Goal: Task Accomplishment & Management: Manage account settings

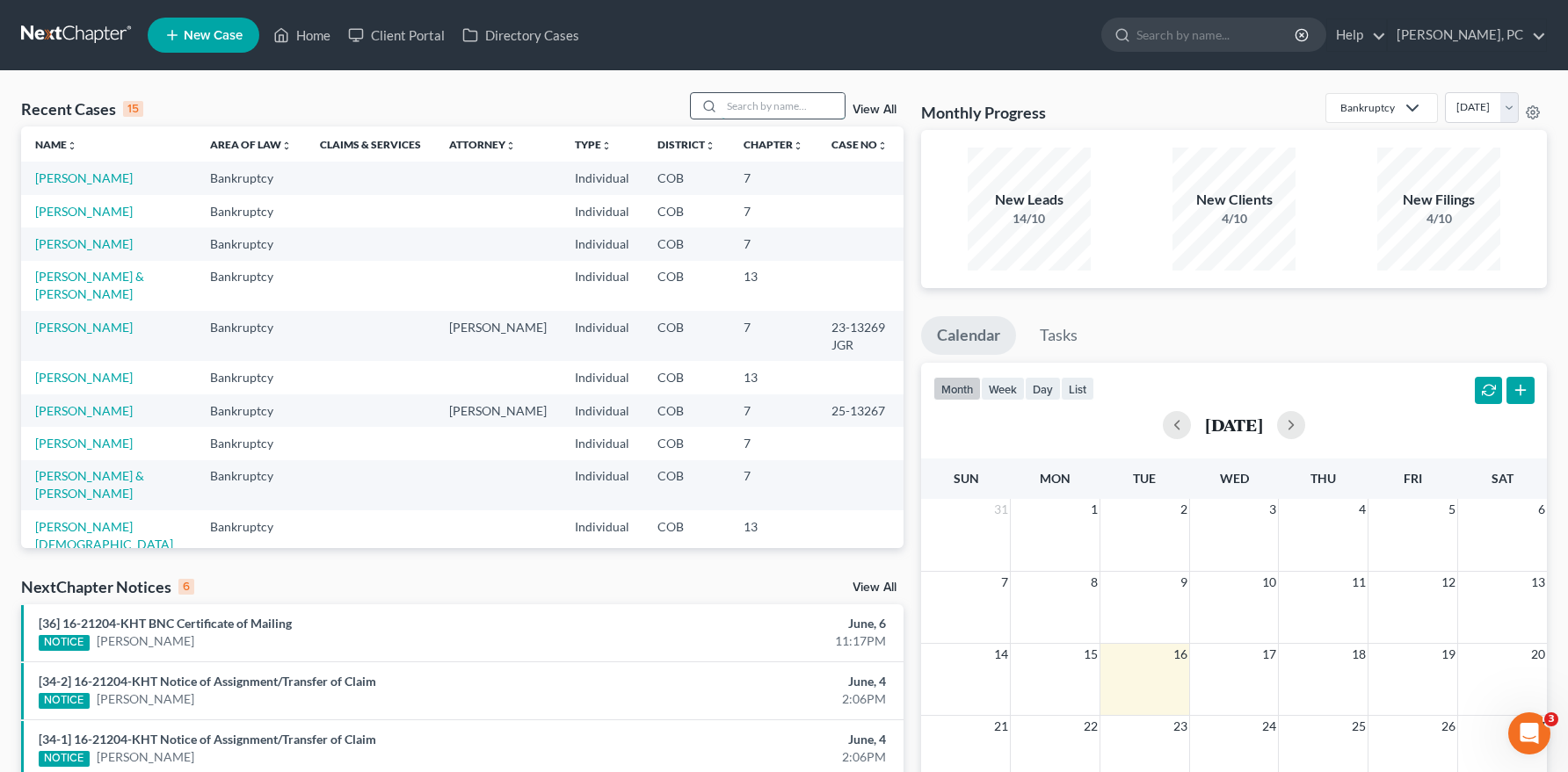
click at [731, 107] on input "search" at bounding box center [782, 106] width 123 height 26
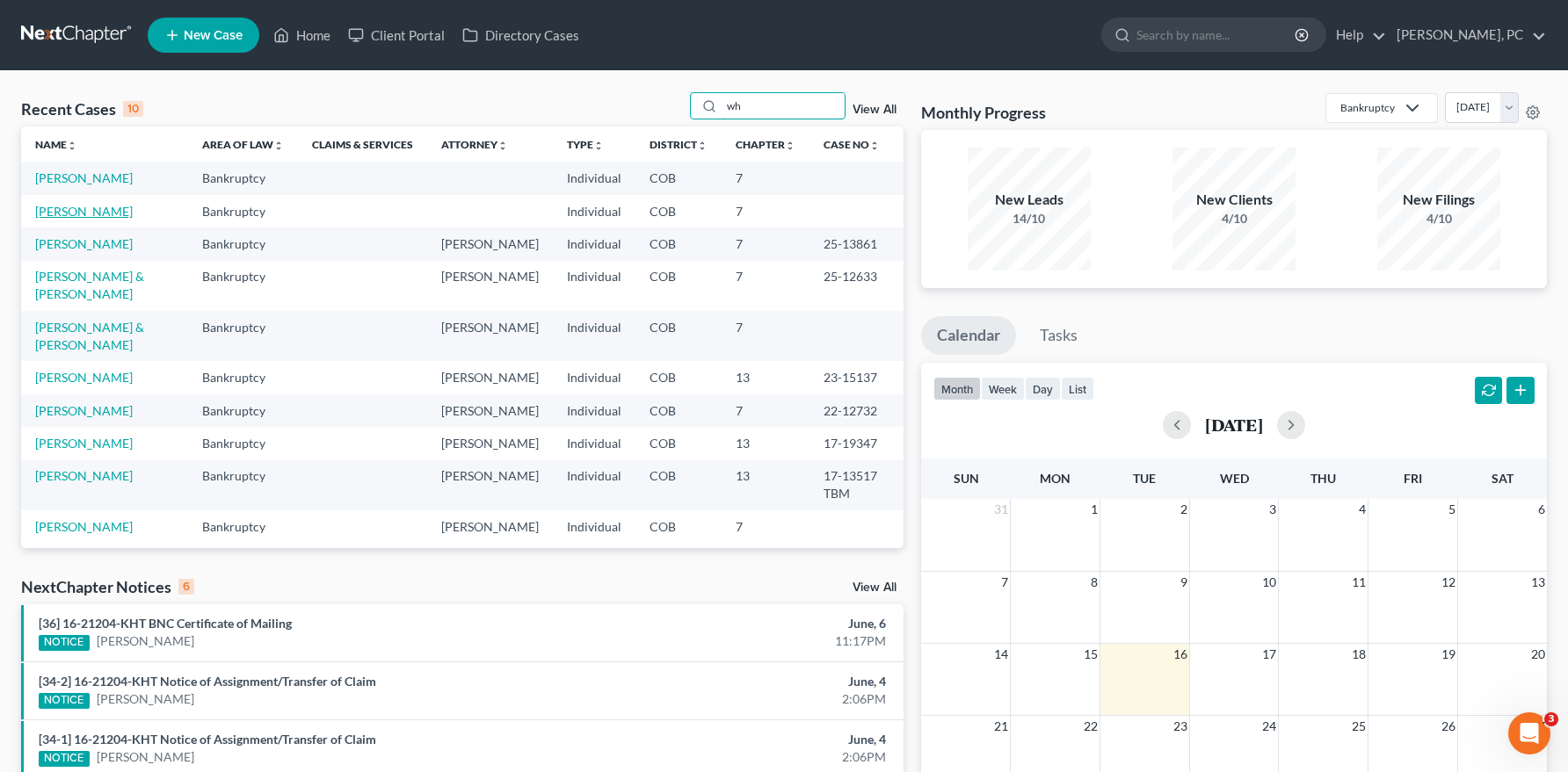
type input "wh"
click at [124, 207] on link "Whetton, Matthew" at bounding box center [84, 211] width 98 height 15
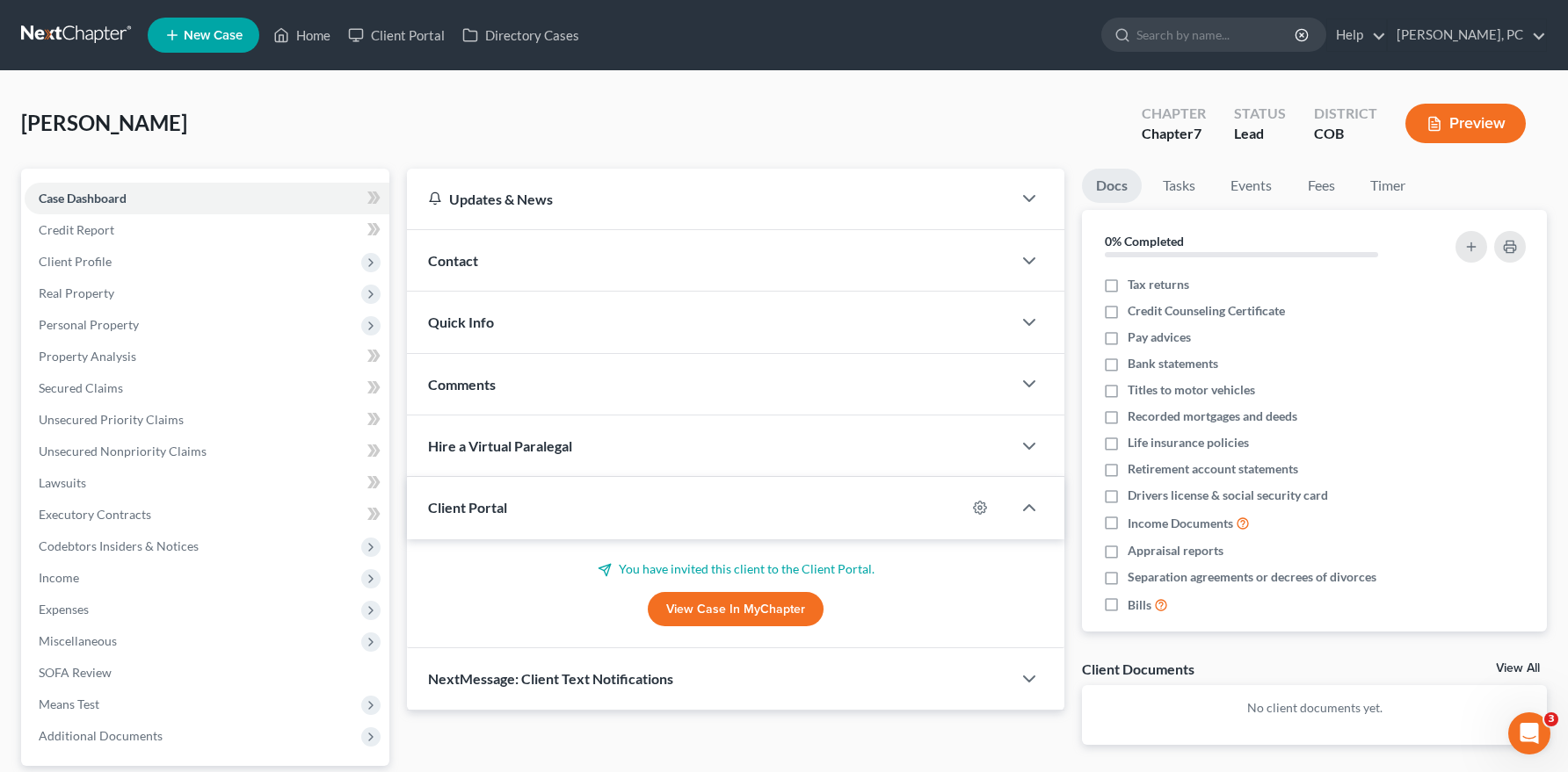
click at [712, 599] on link "View Case in MyChapter" at bounding box center [735, 610] width 176 height 35
click at [724, 602] on link "View Case in MyChapter" at bounding box center [735, 610] width 176 height 35
click at [512, 506] on div "Client Portal" at bounding box center [686, 507] width 559 height 61
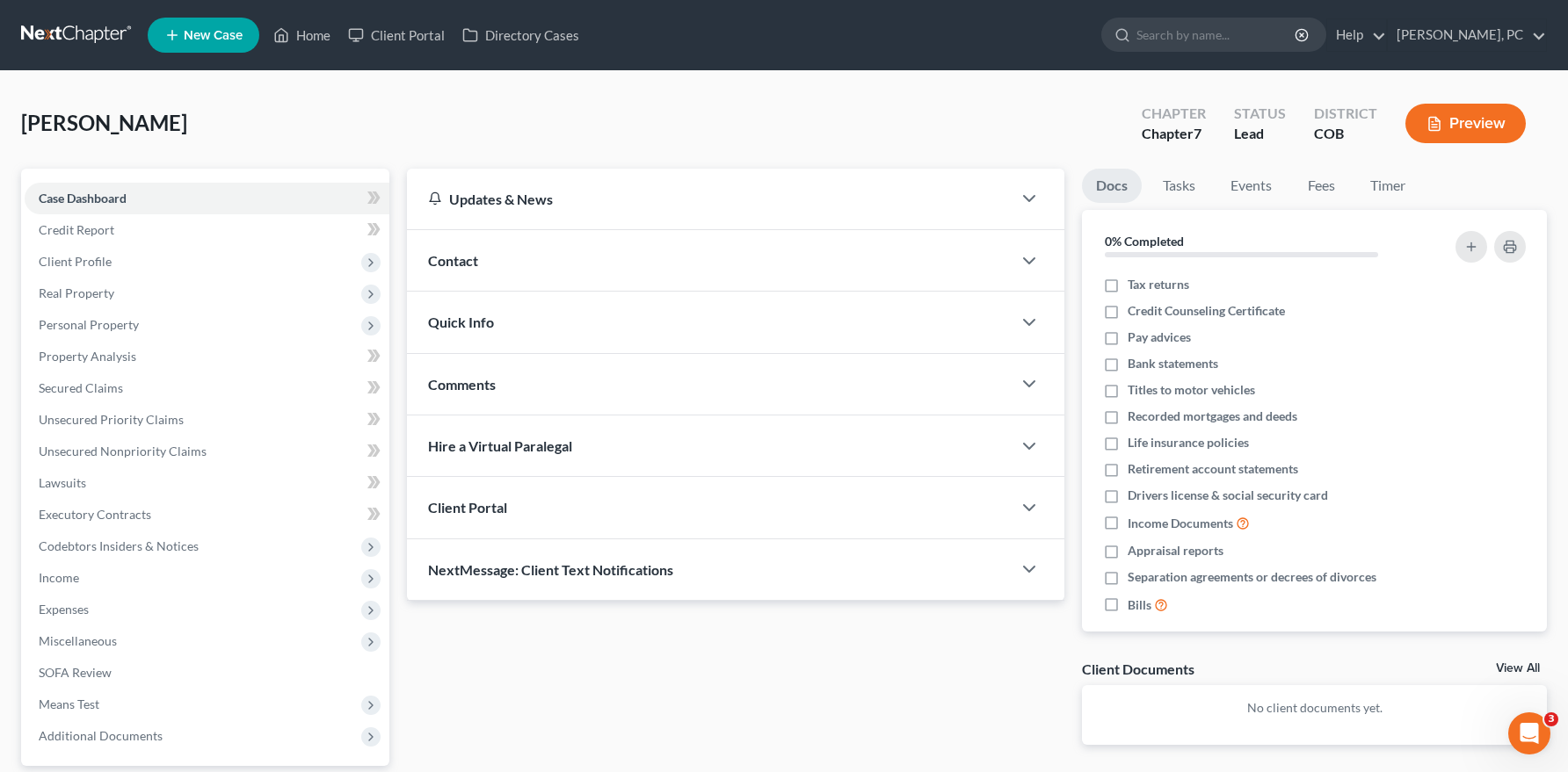
click at [486, 504] on span "Client Portal" at bounding box center [468, 507] width 79 height 17
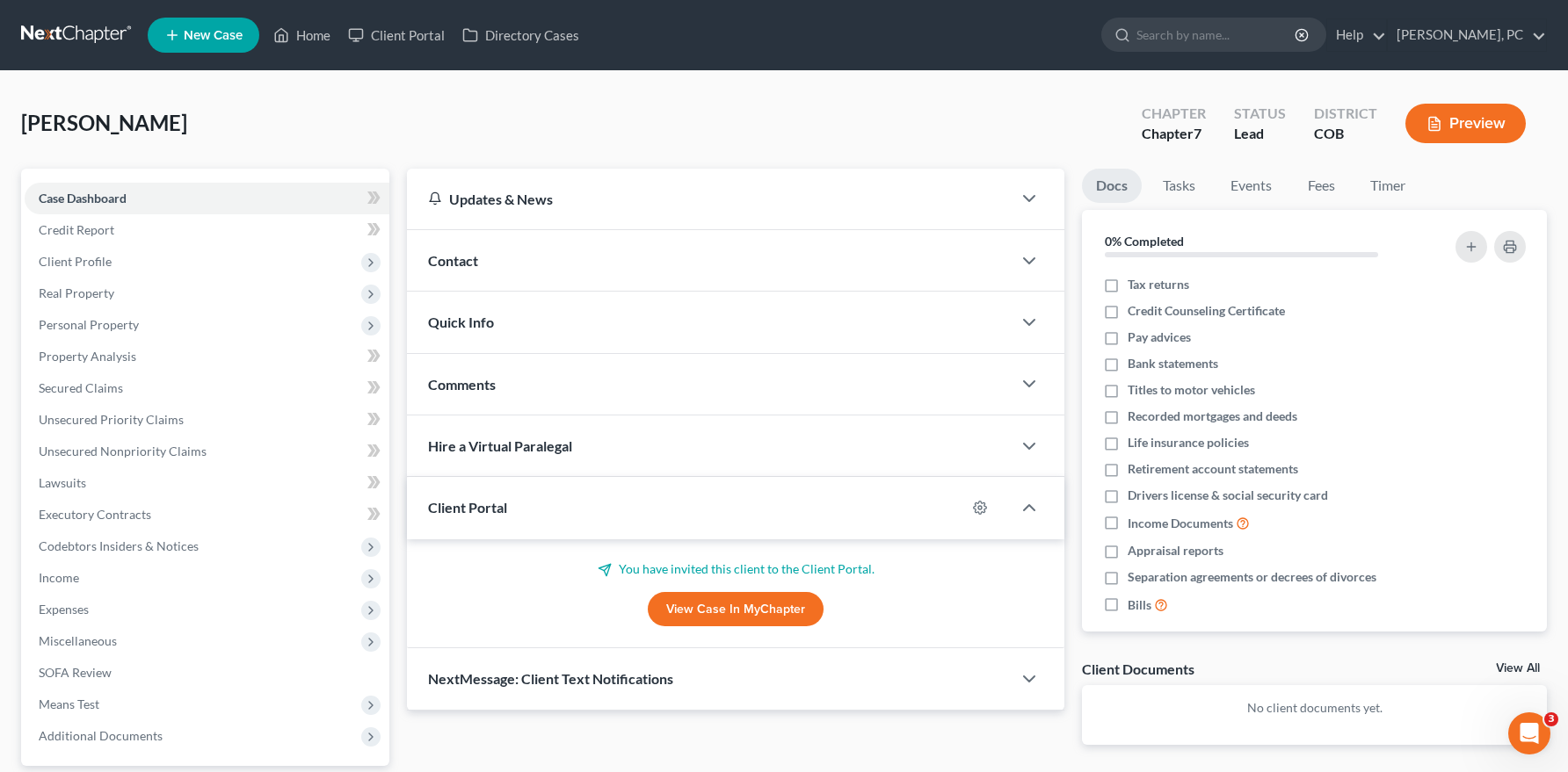
click at [687, 609] on link "View Case in MyChapter" at bounding box center [735, 610] width 176 height 35
click at [977, 503] on icon "button" at bounding box center [980, 507] width 14 height 14
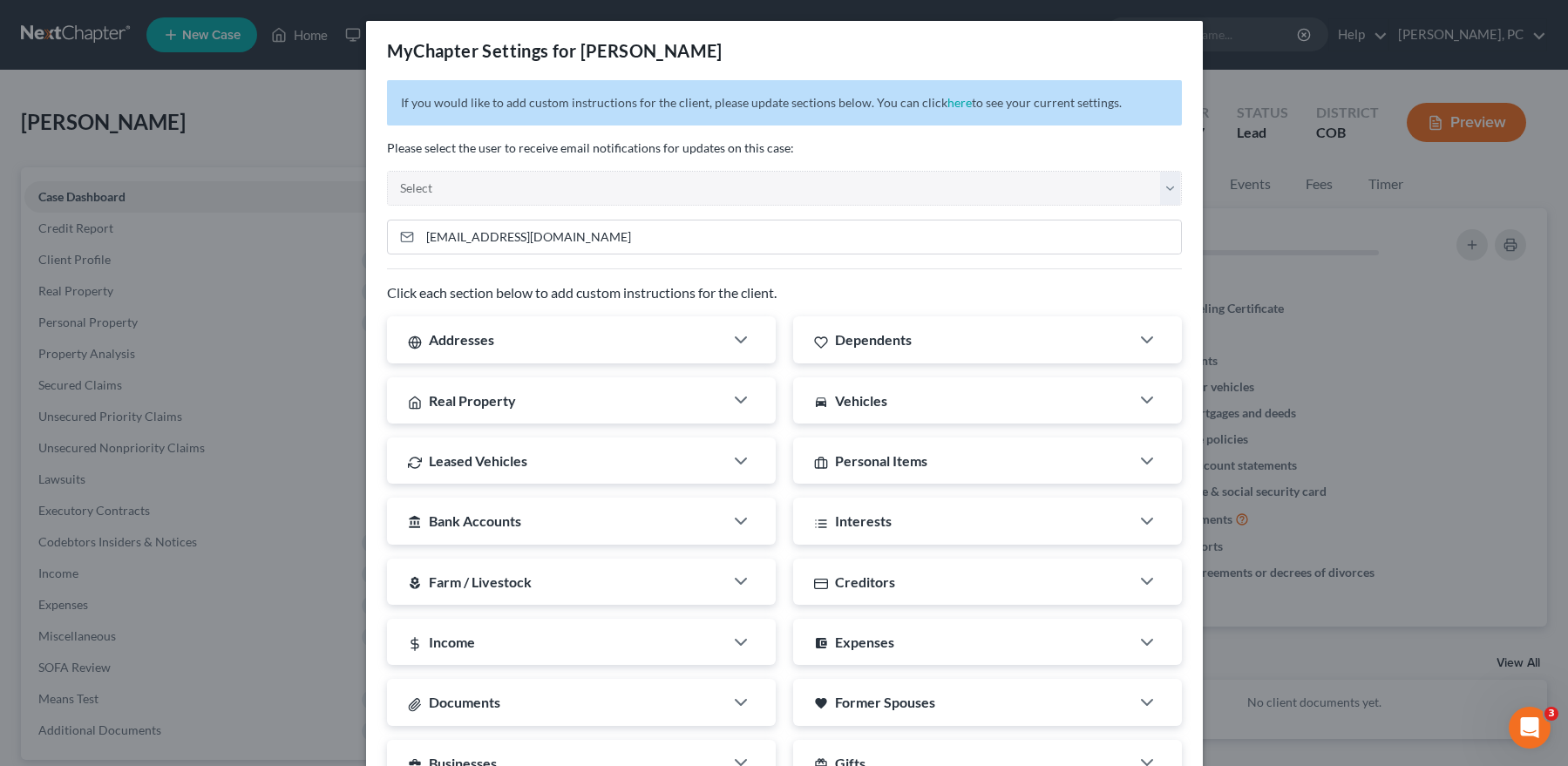
drag, startPoint x: 1032, startPoint y: 214, endPoint x: 1019, endPoint y: 211, distance: 13.3
click at [1031, 214] on div "If you would like to add custom instructions for the client, please update sect…" at bounding box center [784, 540] width 837 height 919
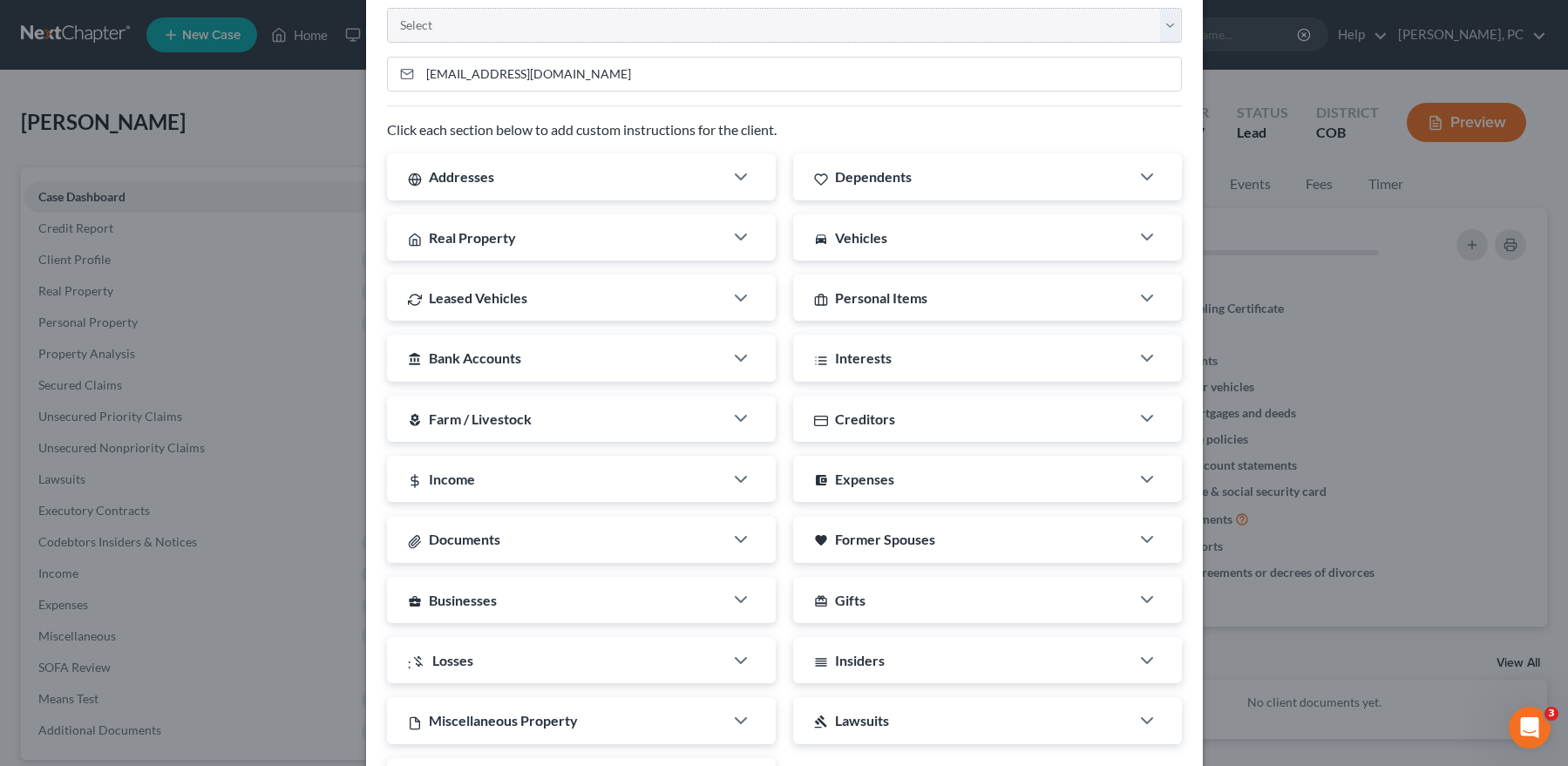
scroll to position [175, 0]
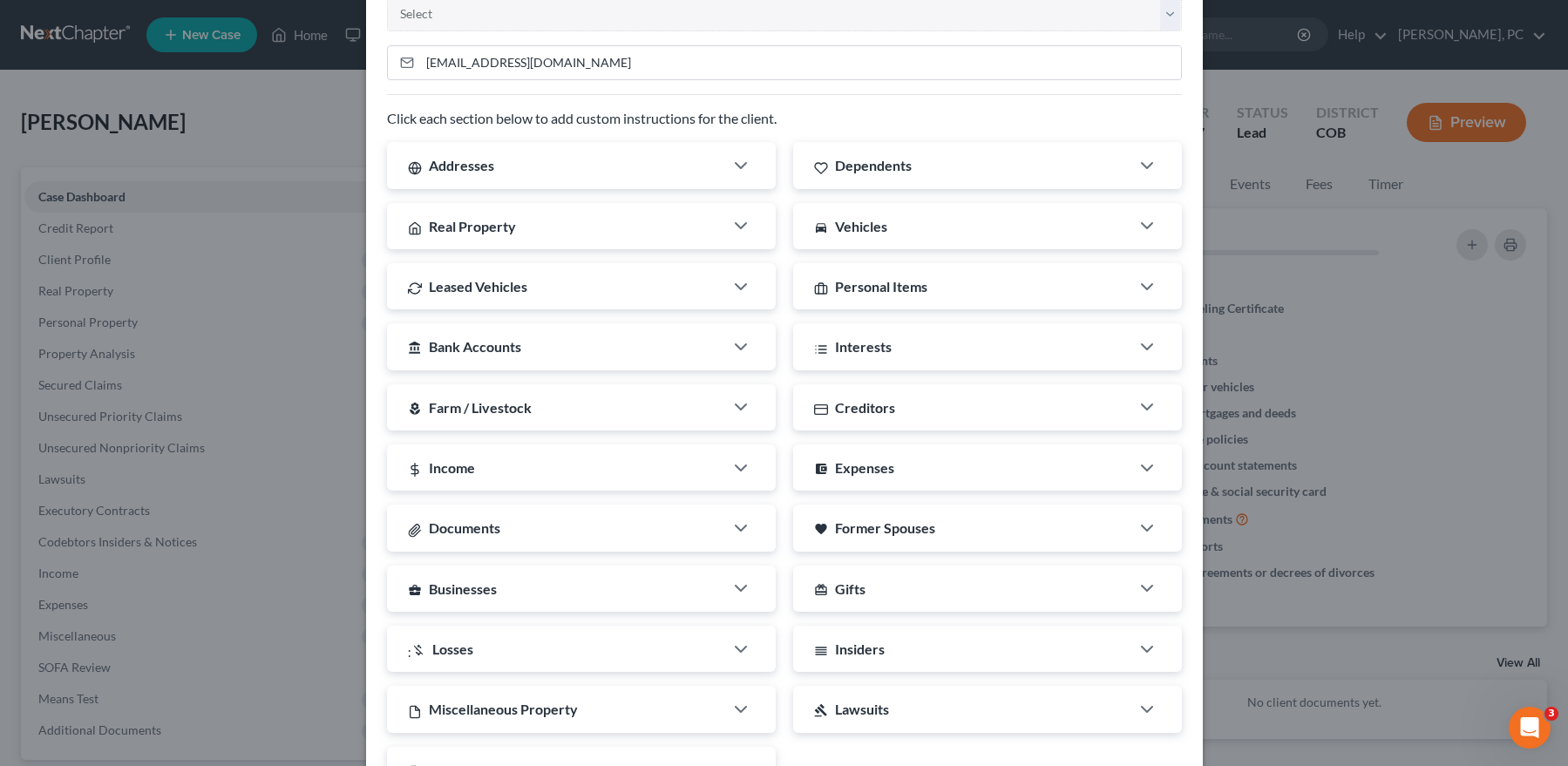
click at [638, 168] on div "Addresses" at bounding box center [555, 165] width 337 height 46
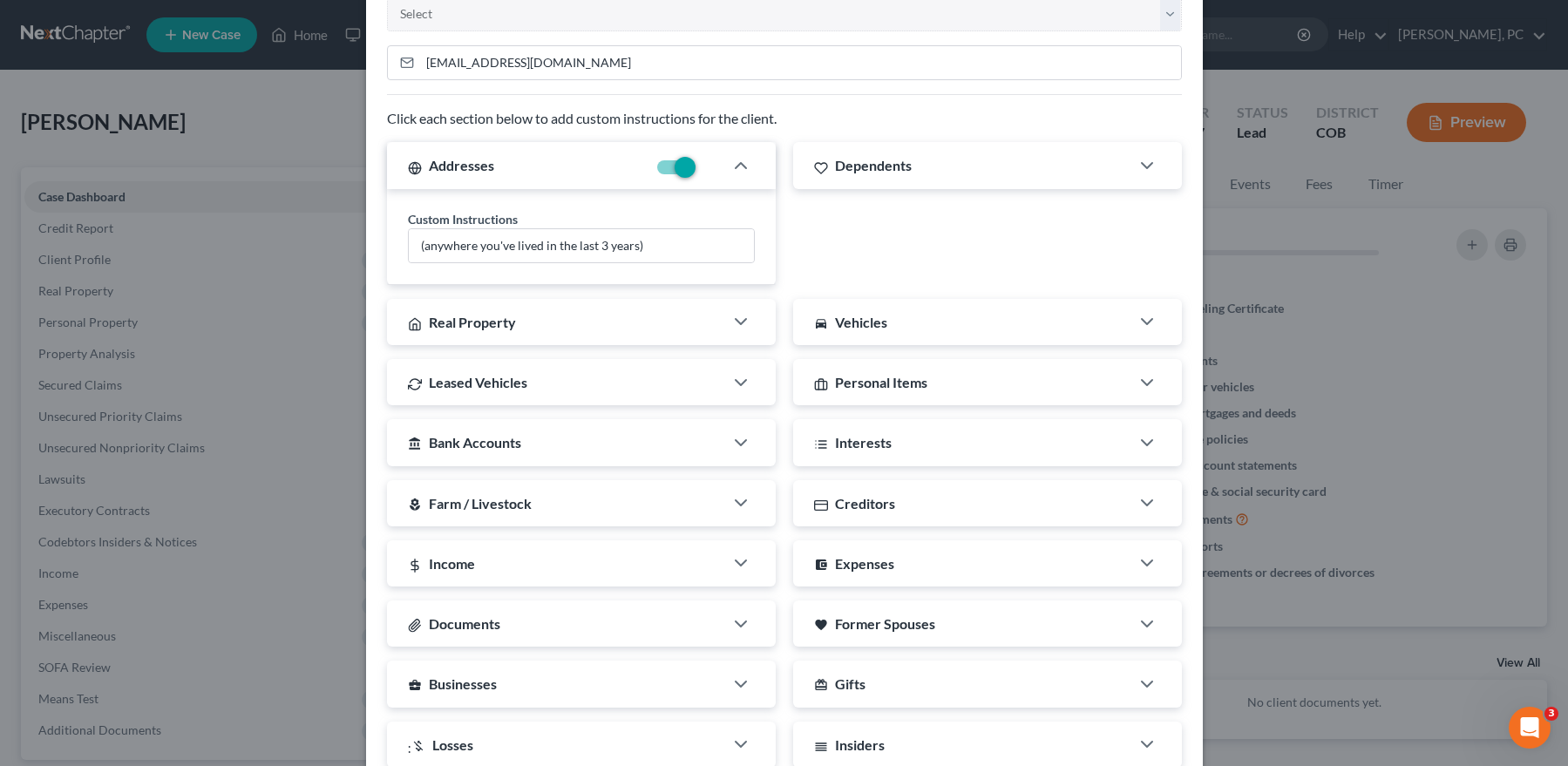
click at [596, 168] on div "Addresses" at bounding box center [517, 165] width 260 height 46
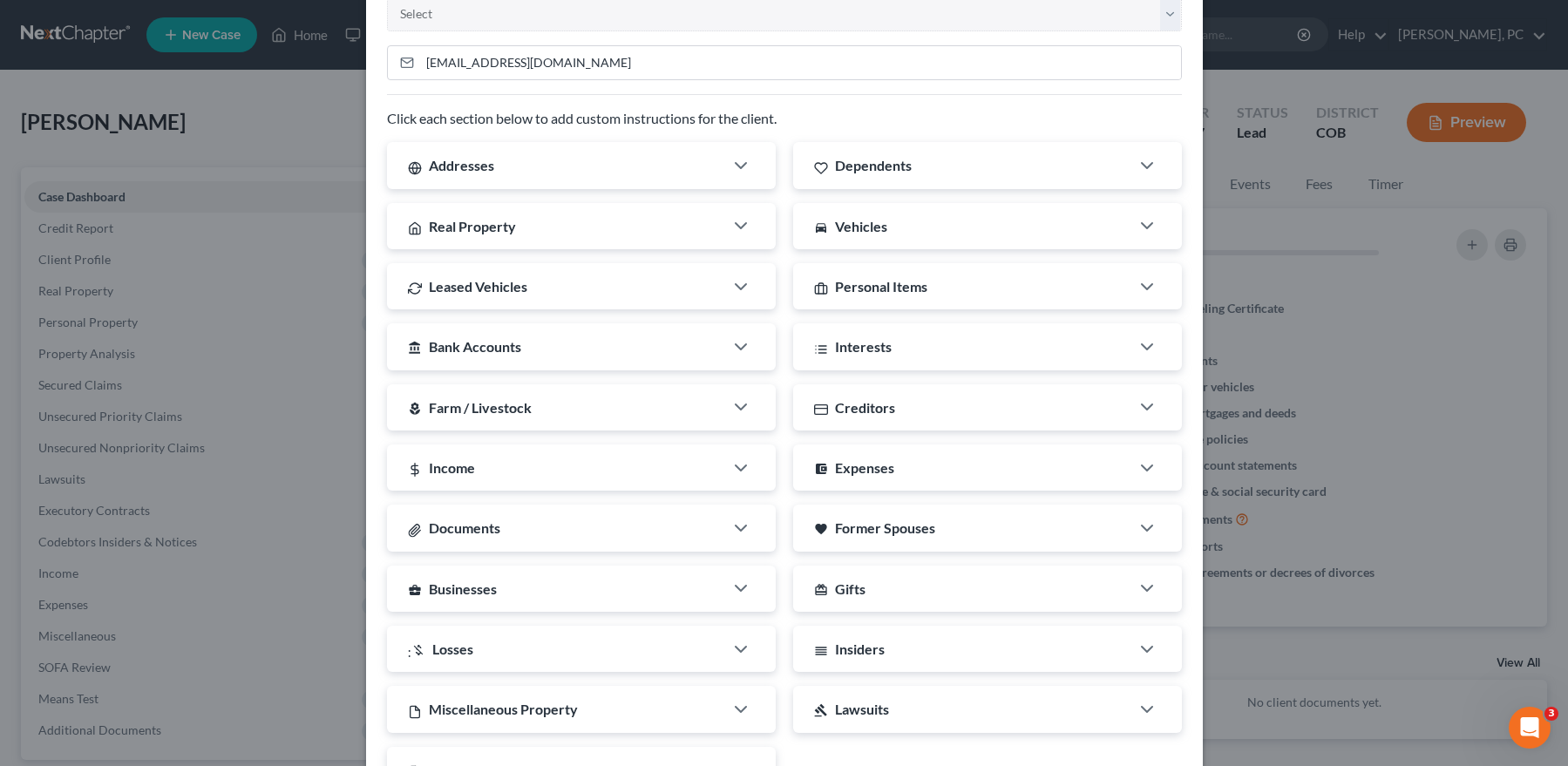
click at [607, 212] on div "Real Property" at bounding box center [555, 226] width 337 height 46
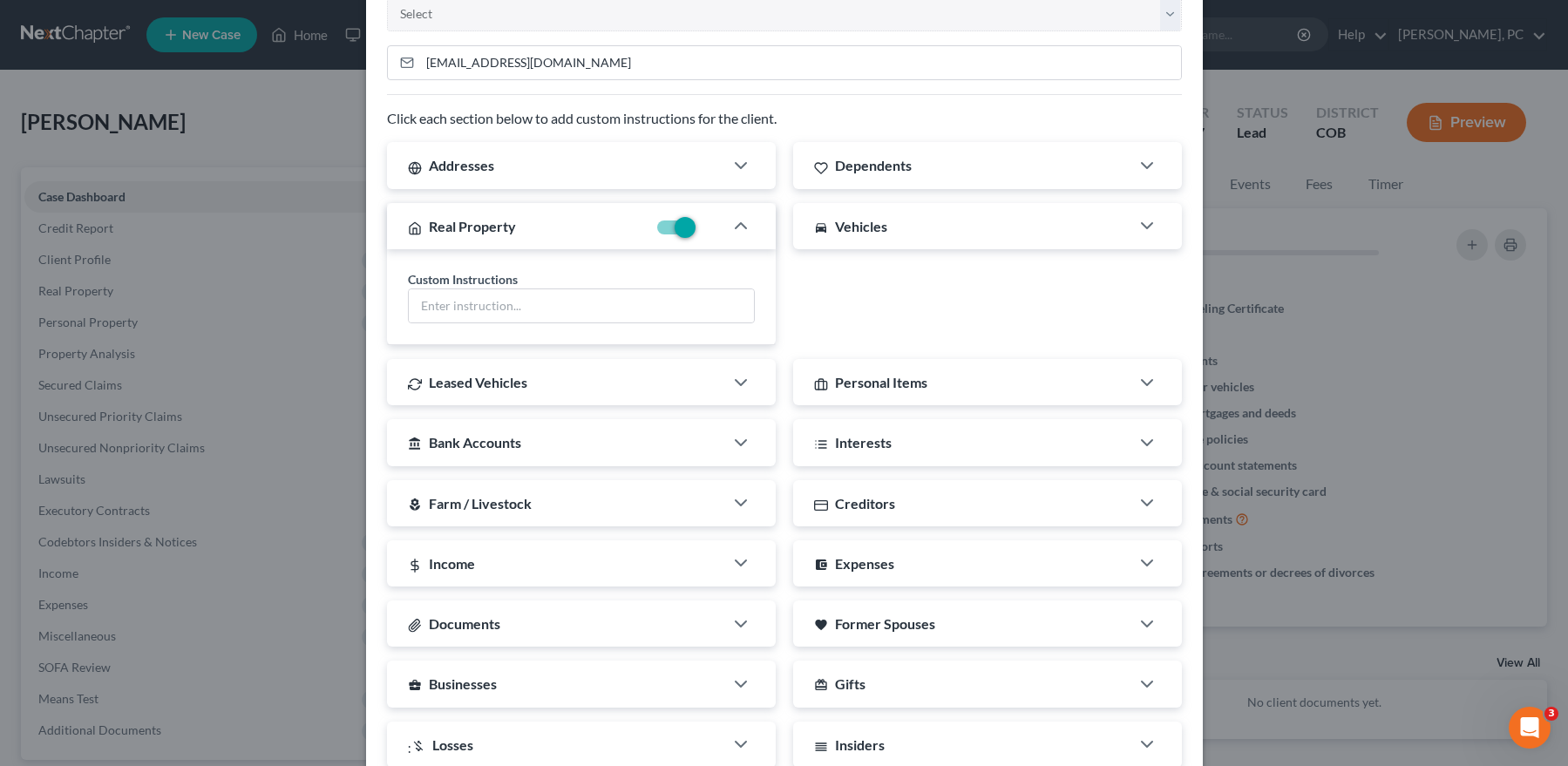
click at [607, 212] on div "Real Property" at bounding box center [517, 226] width 260 height 46
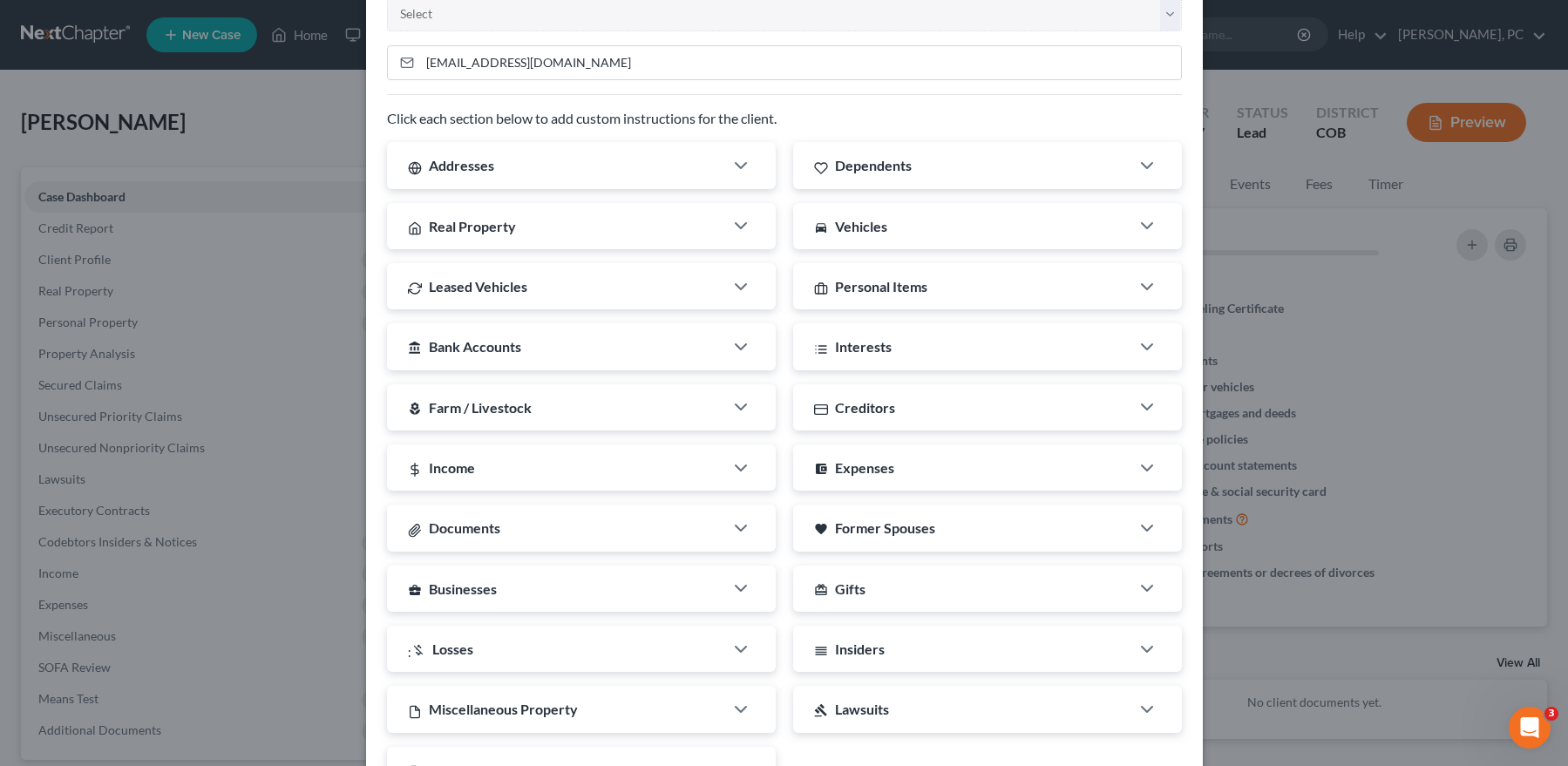
click at [932, 292] on div "Personal Items" at bounding box center [961, 286] width 337 height 46
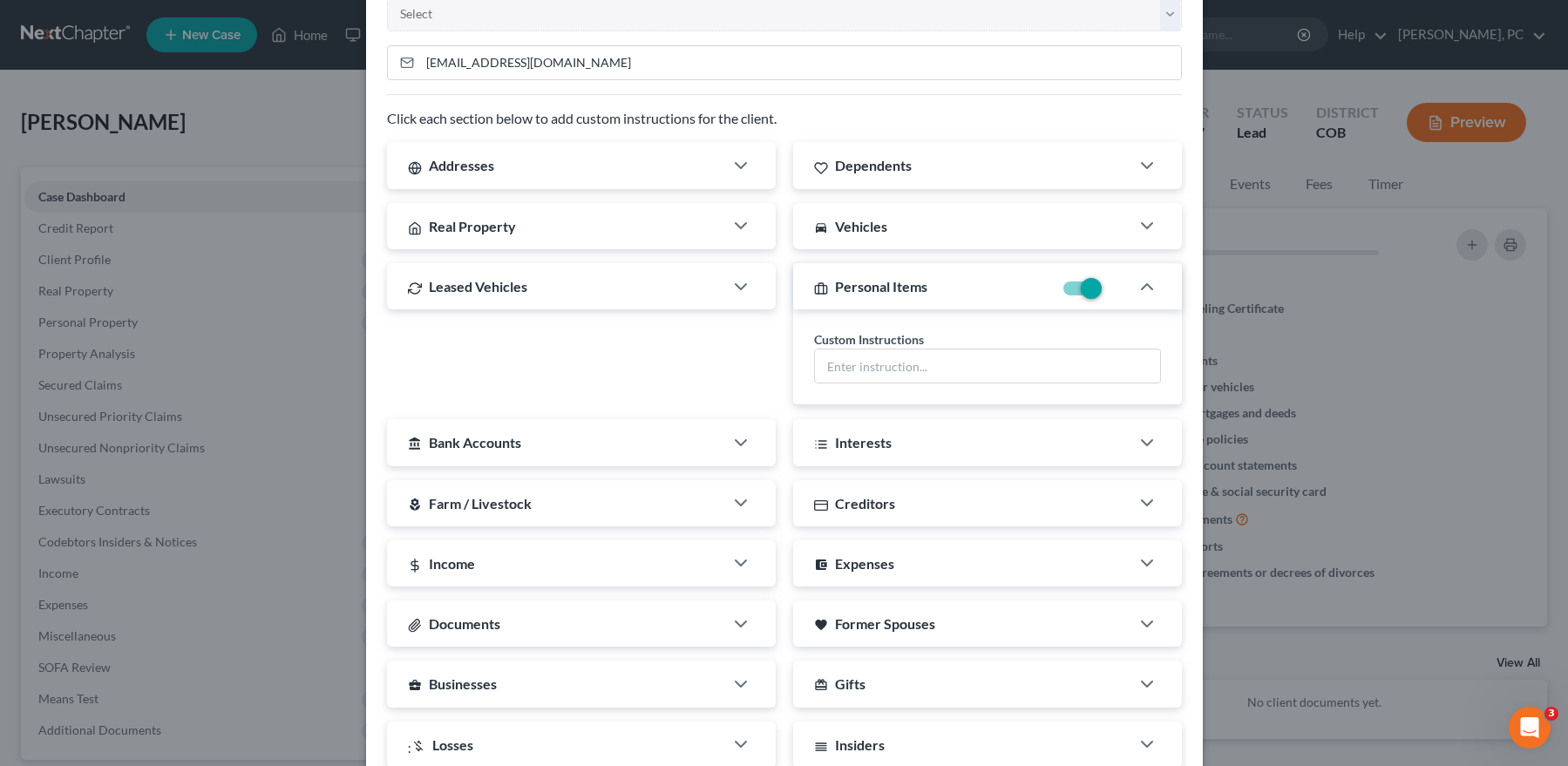
click at [932, 292] on div "Personal Items" at bounding box center [923, 286] width 260 height 46
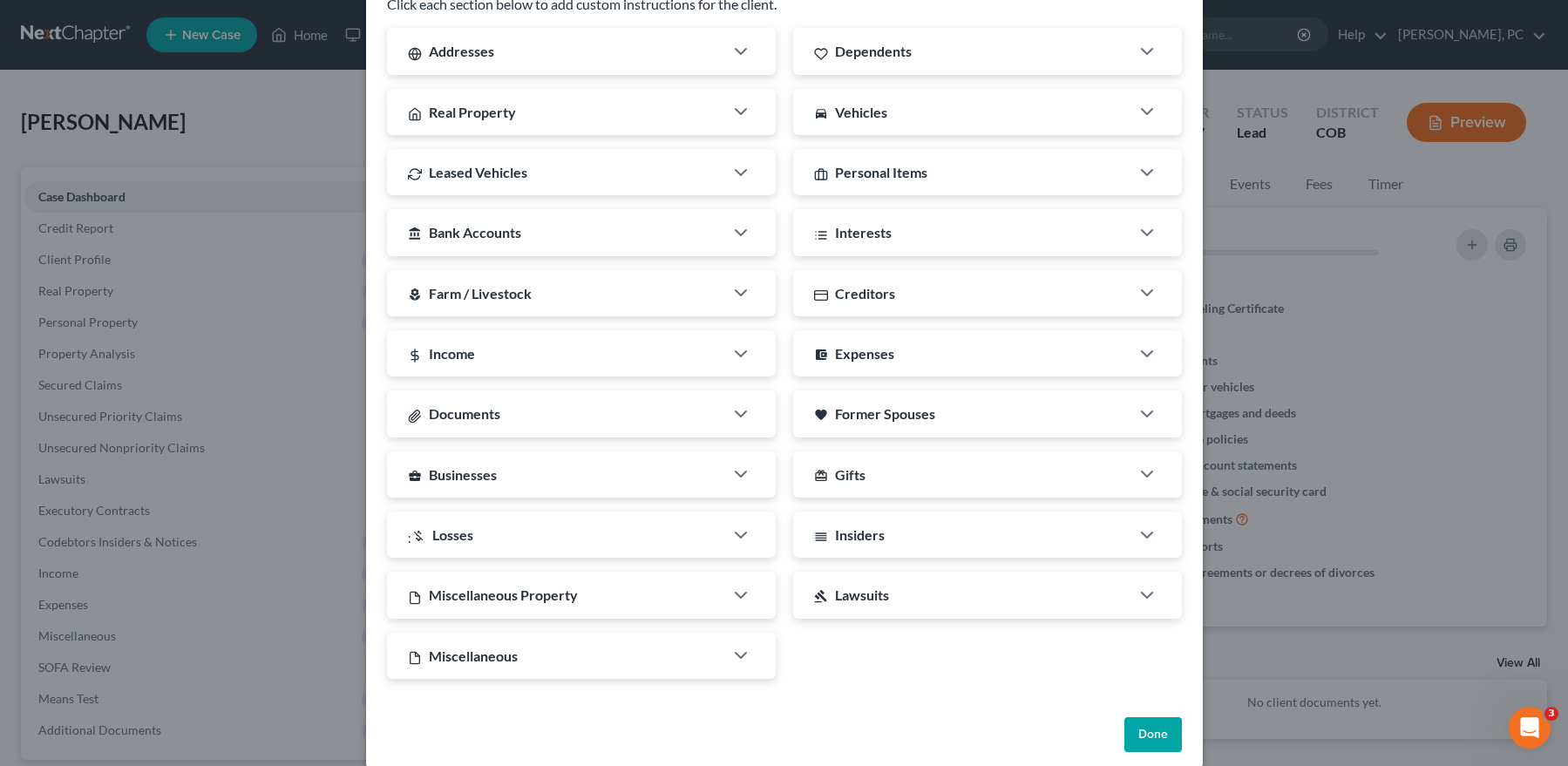
scroll to position [309, 0]
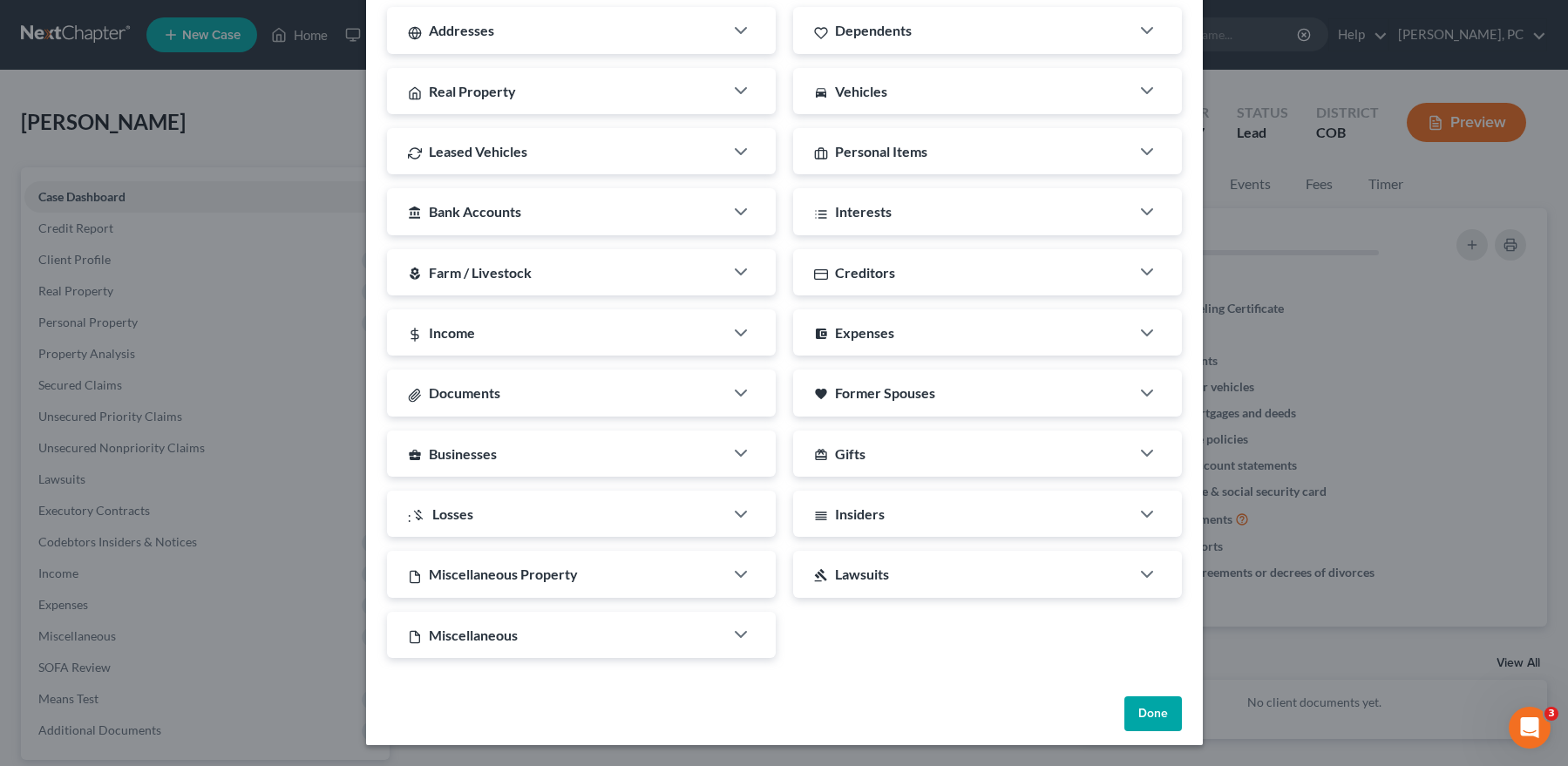
click at [474, 645] on div "Miscellaneous" at bounding box center [555, 635] width 337 height 46
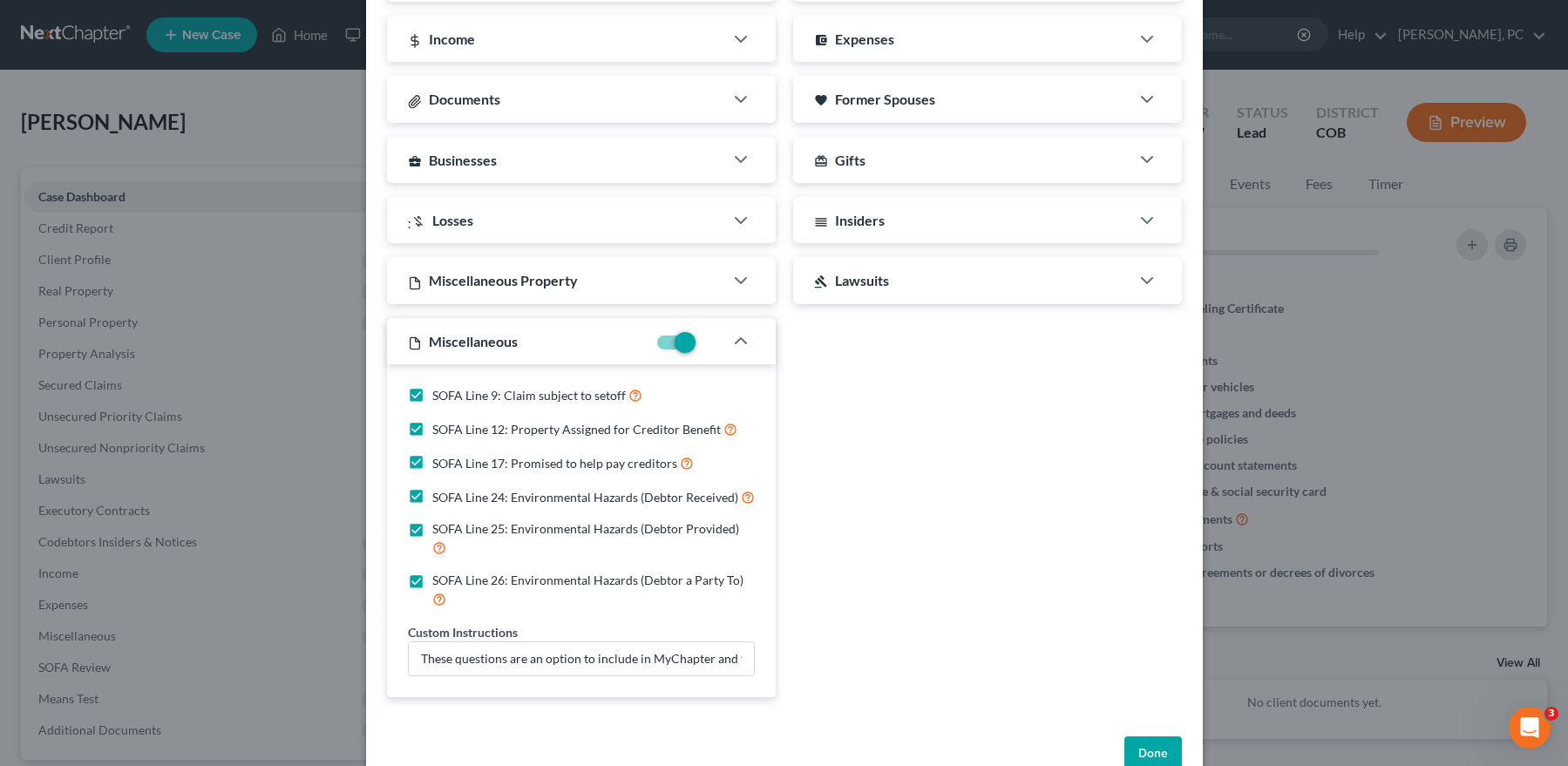
scroll to position [608, 0]
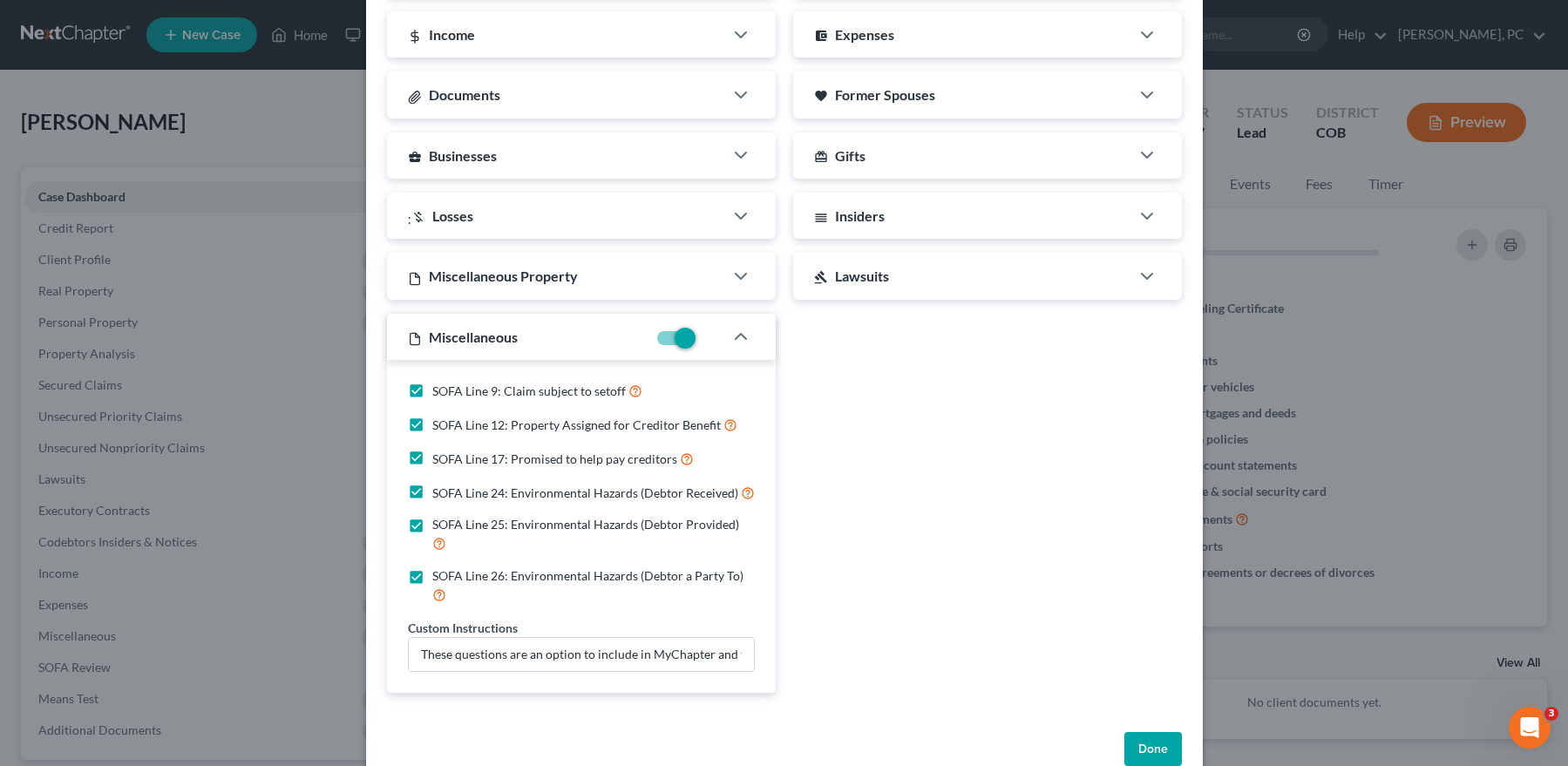
click at [1152, 732] on button "Done" at bounding box center [1153, 750] width 58 height 35
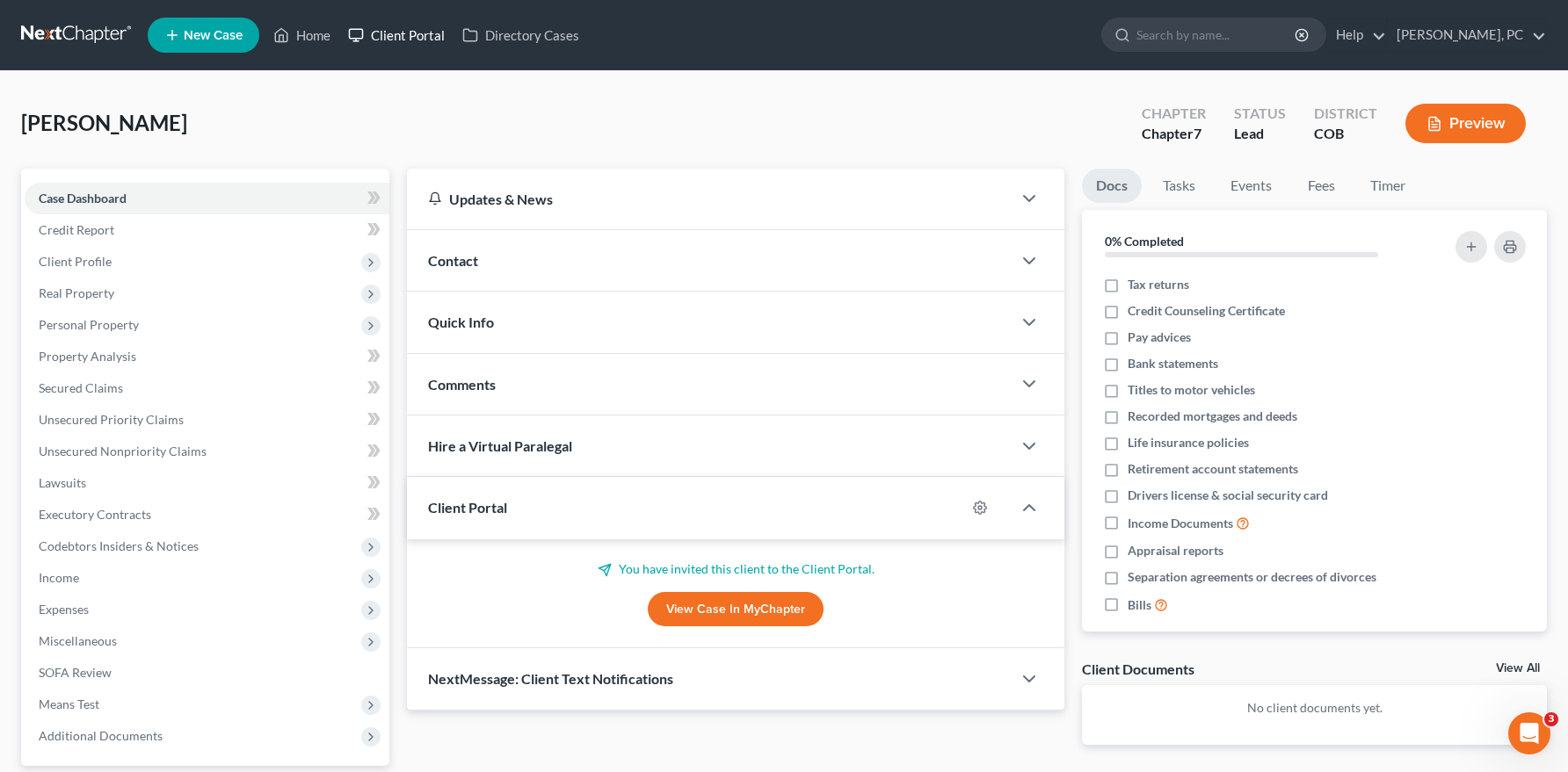
click at [396, 29] on link "Client Portal" at bounding box center [397, 35] width 114 height 31
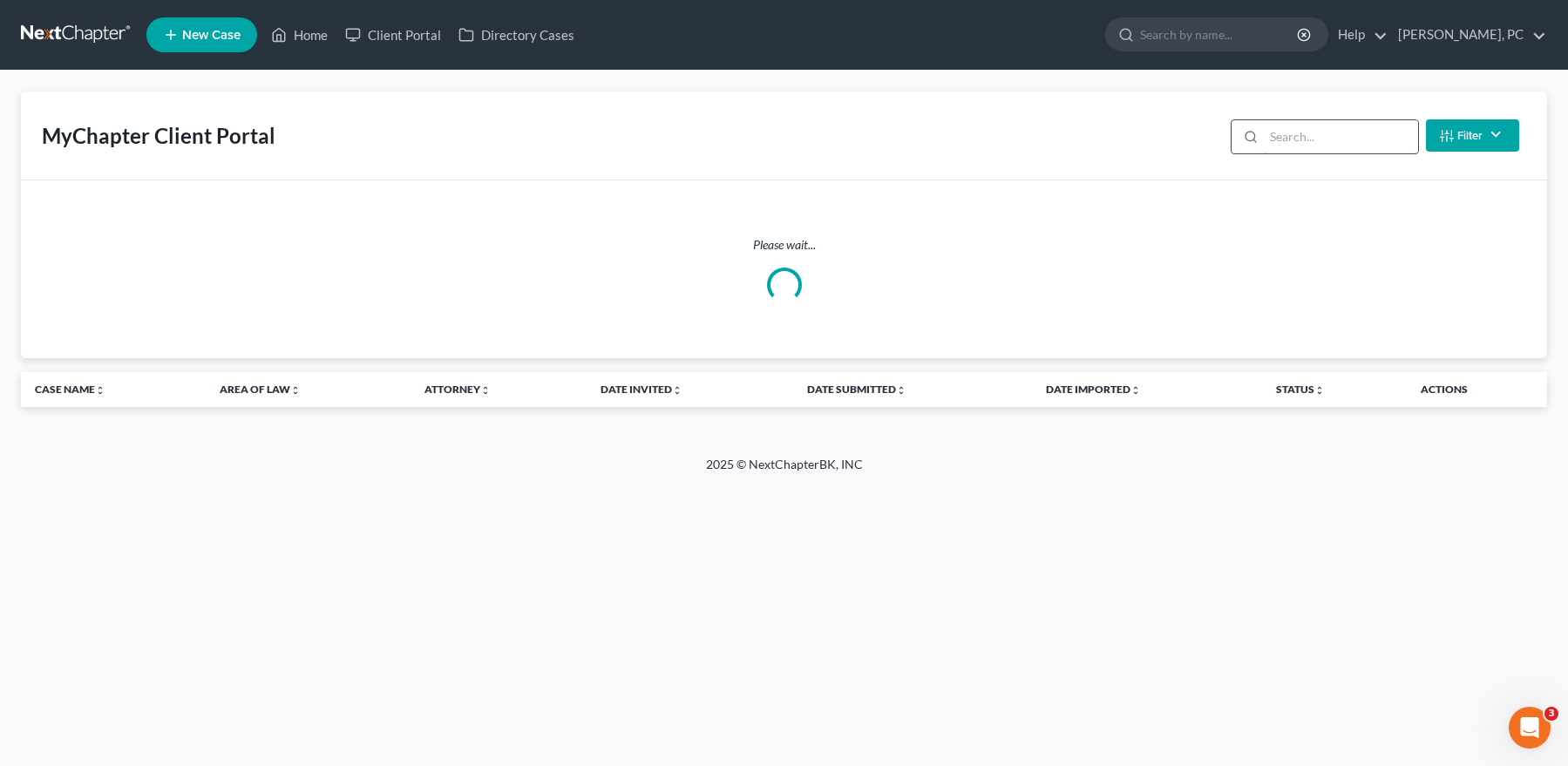
click at [1316, 131] on input "search" at bounding box center [1341, 136] width 155 height 33
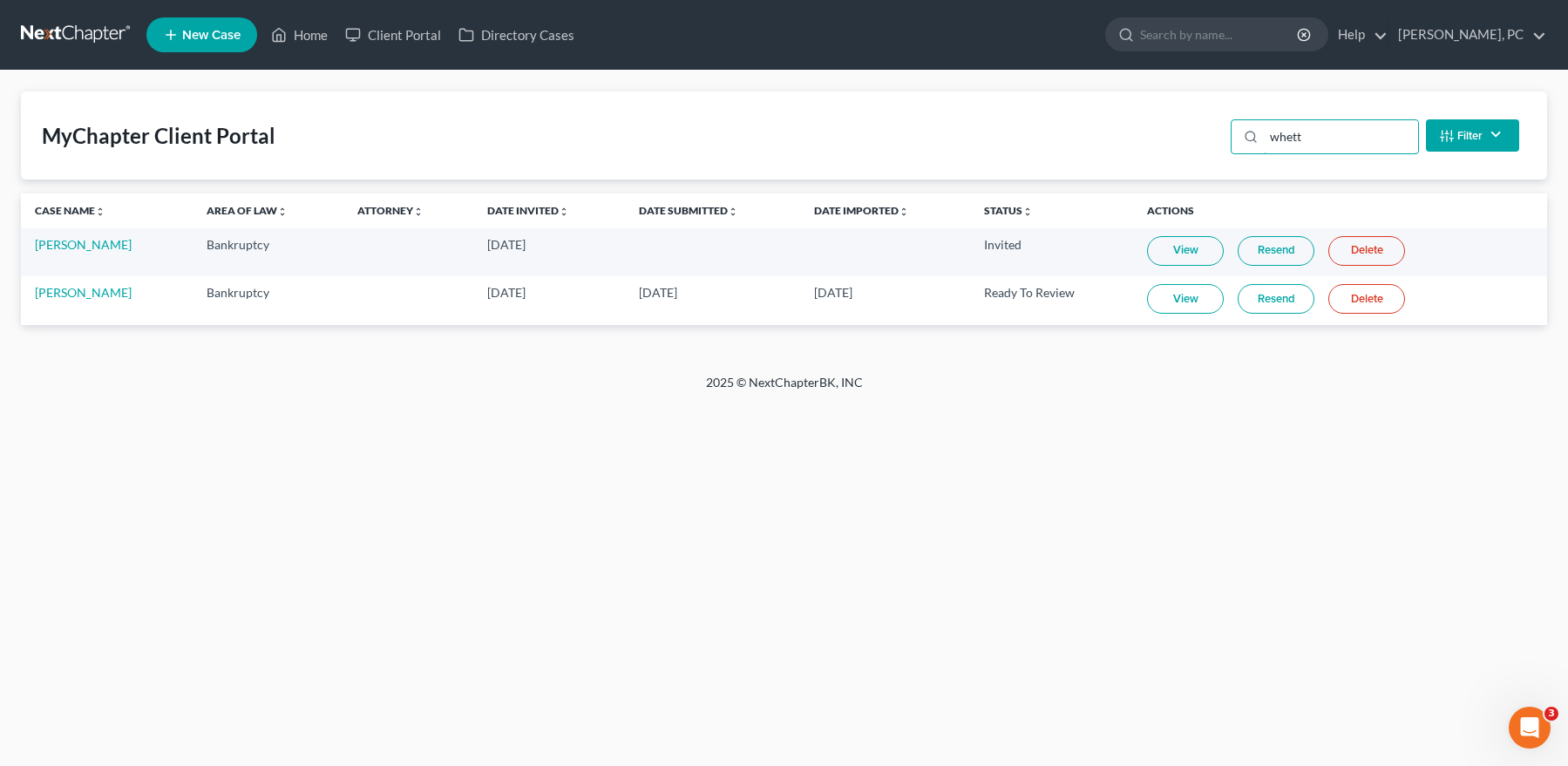
type input "whett"
drag, startPoint x: 484, startPoint y: 296, endPoint x: 571, endPoint y: 300, distance: 87.1
click at [571, 300] on td "Sep 11, 2025" at bounding box center [549, 300] width 152 height 48
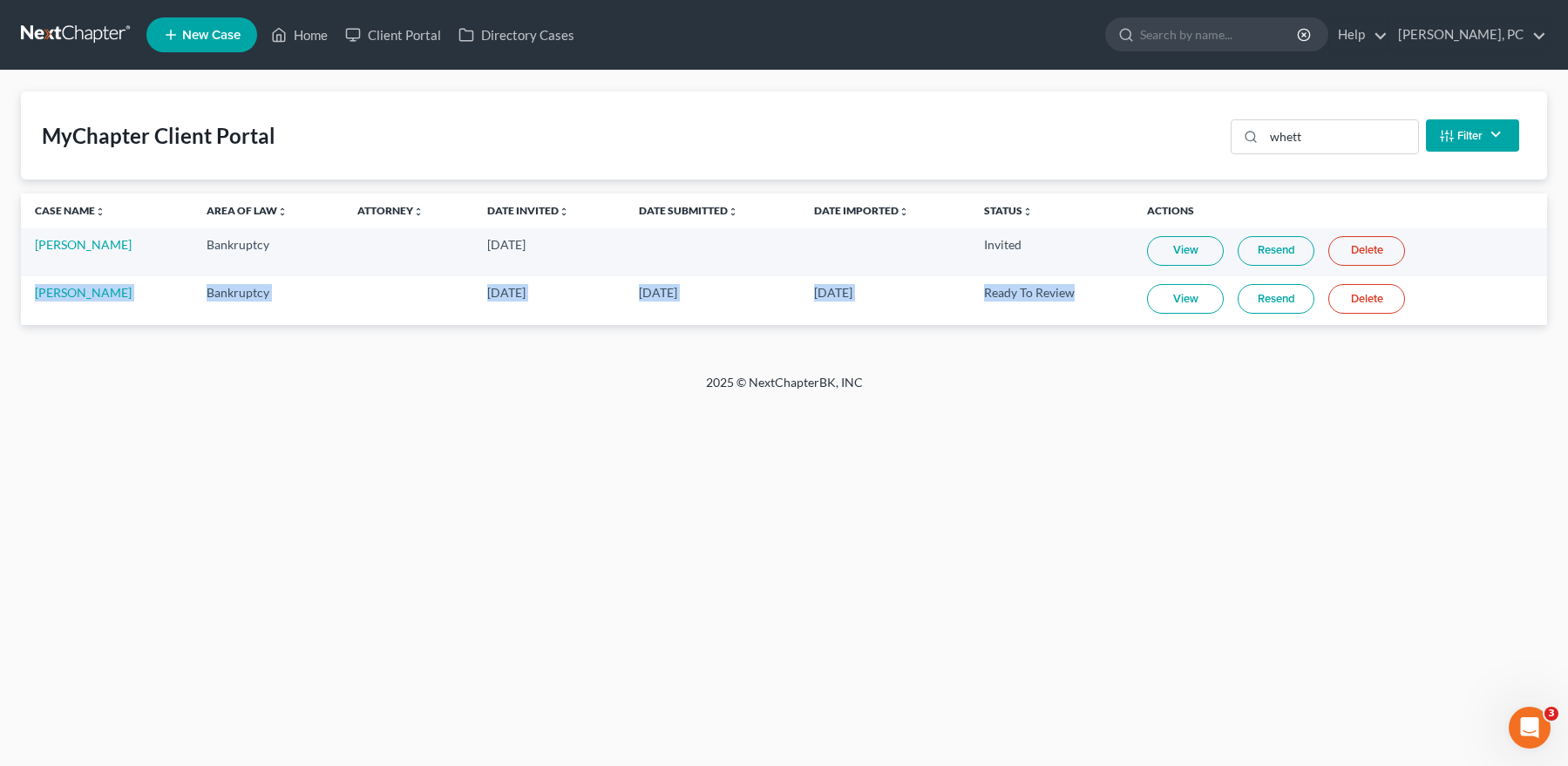
drag, startPoint x: 26, startPoint y: 293, endPoint x: 1099, endPoint y: 305, distance: 1073.1
click at [1099, 305] on tr "Matthew Whetten Bankruptcy Sep 11, 2025 Sep 13, 2025 Sep 11, 2025 Ready To Revi…" at bounding box center [784, 300] width 1526 height 48
click at [1105, 297] on td "Ready To Review" at bounding box center [1051, 300] width 164 height 48
click at [131, 296] on link "Matthew Whetten" at bounding box center [83, 293] width 97 height 15
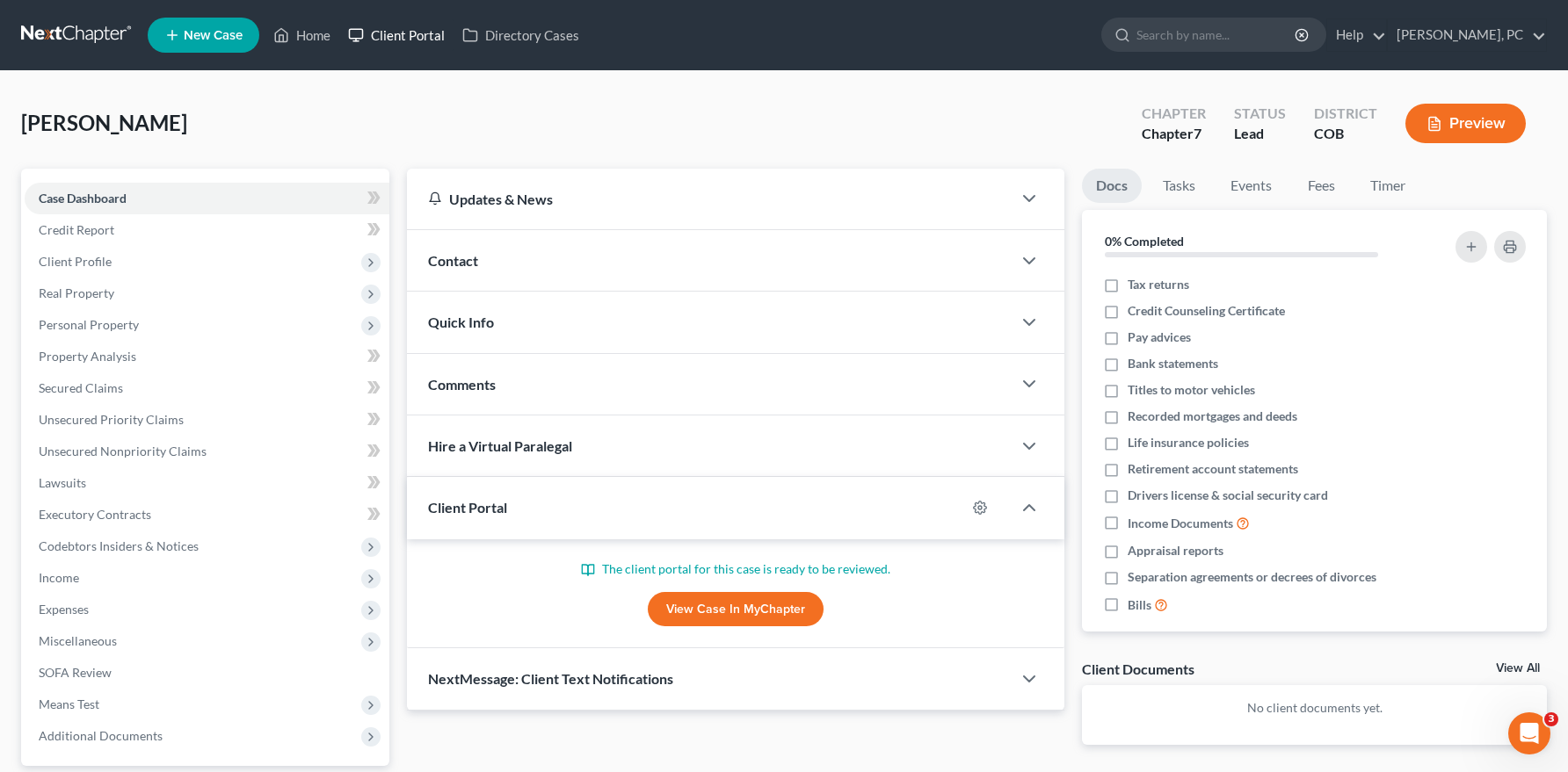
click at [389, 41] on link "Client Portal" at bounding box center [397, 35] width 114 height 31
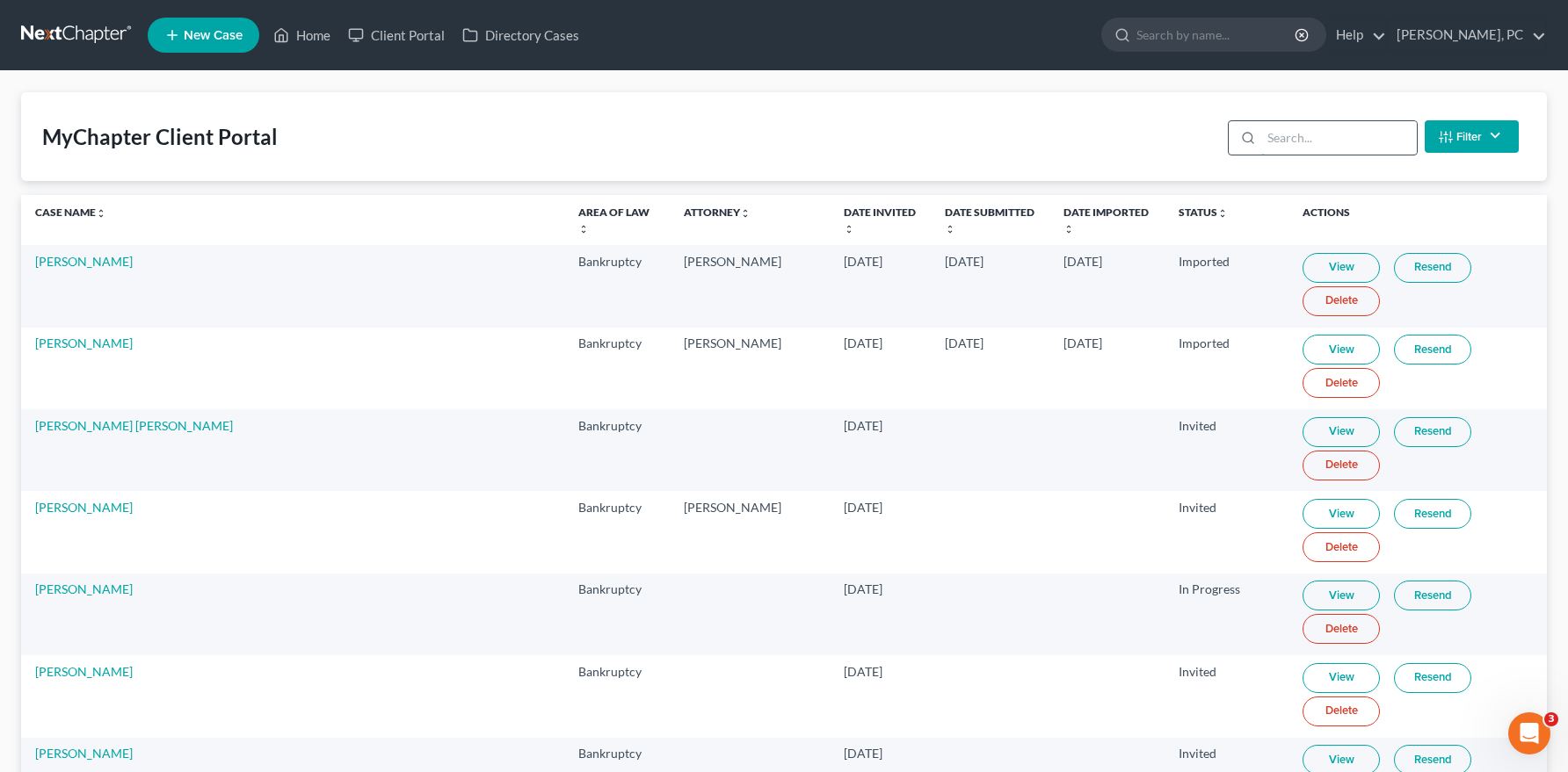
click at [1319, 143] on input "search" at bounding box center [1338, 137] width 156 height 33
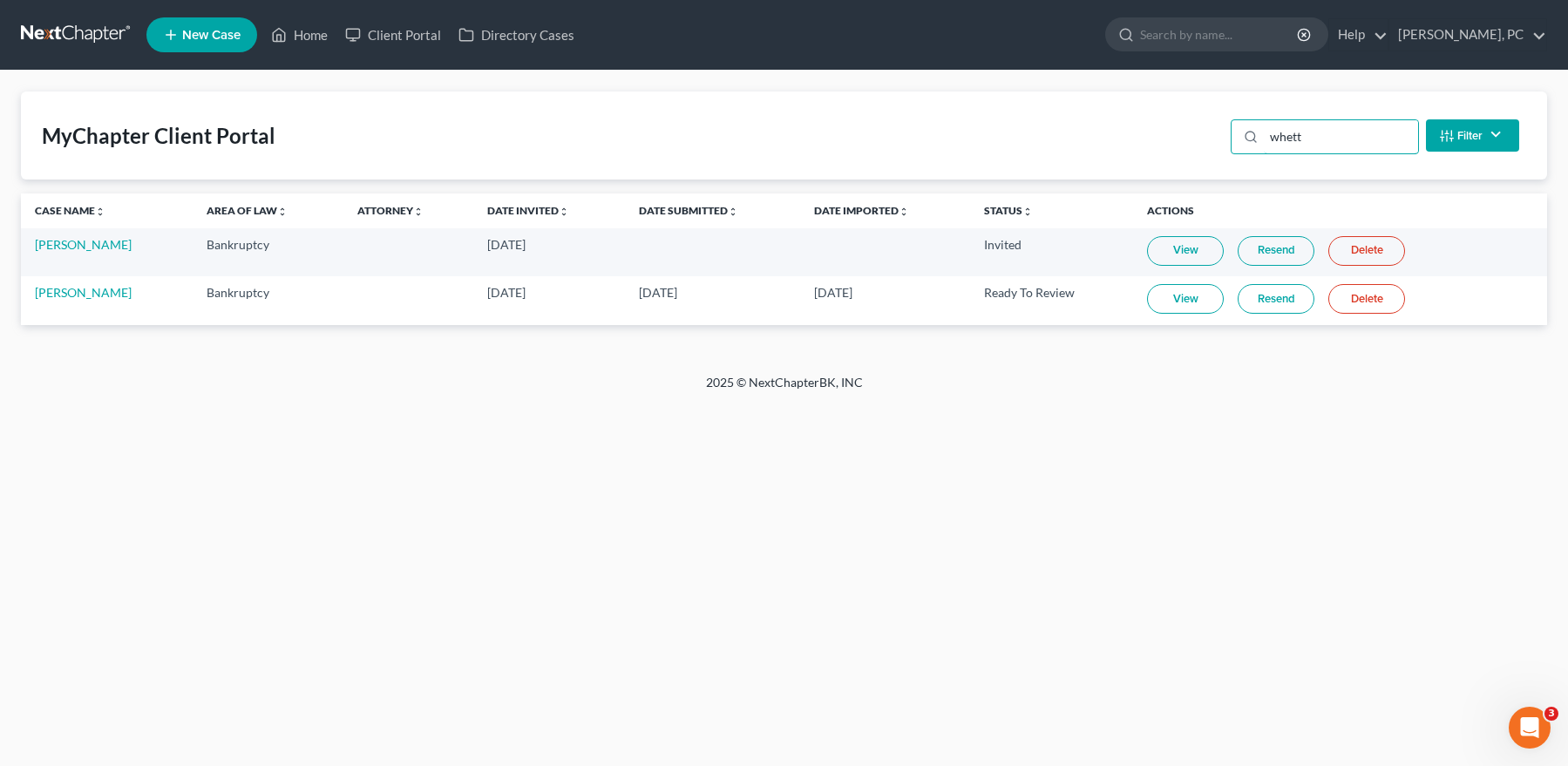
type input "whett"
click at [1182, 252] on link "View" at bounding box center [1186, 251] width 77 height 29
click at [1194, 300] on link "View" at bounding box center [1186, 299] width 77 height 29
click at [1378, 249] on link "Delete" at bounding box center [1367, 251] width 77 height 29
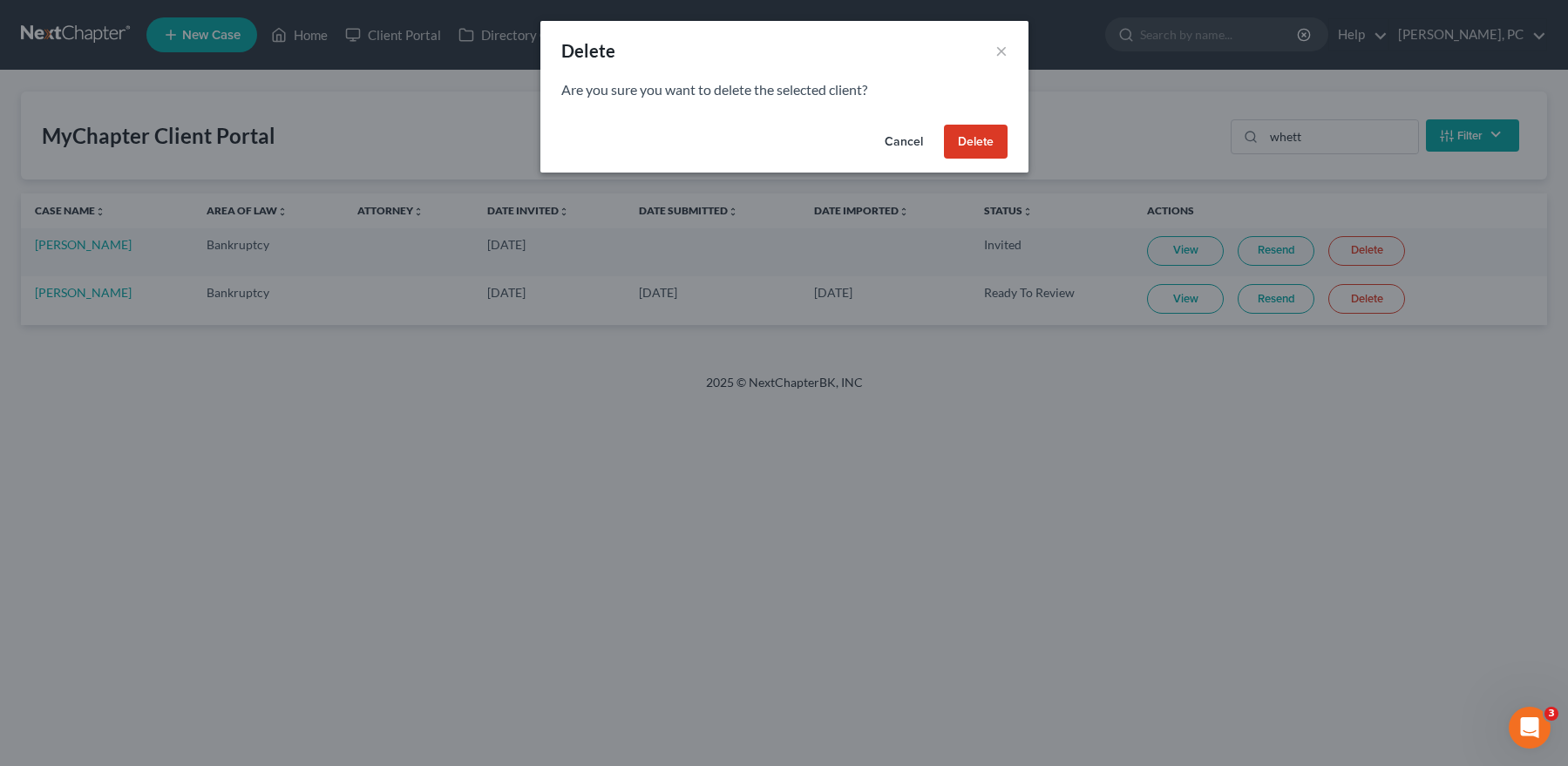
click at [961, 144] on button "Delete" at bounding box center [976, 142] width 64 height 35
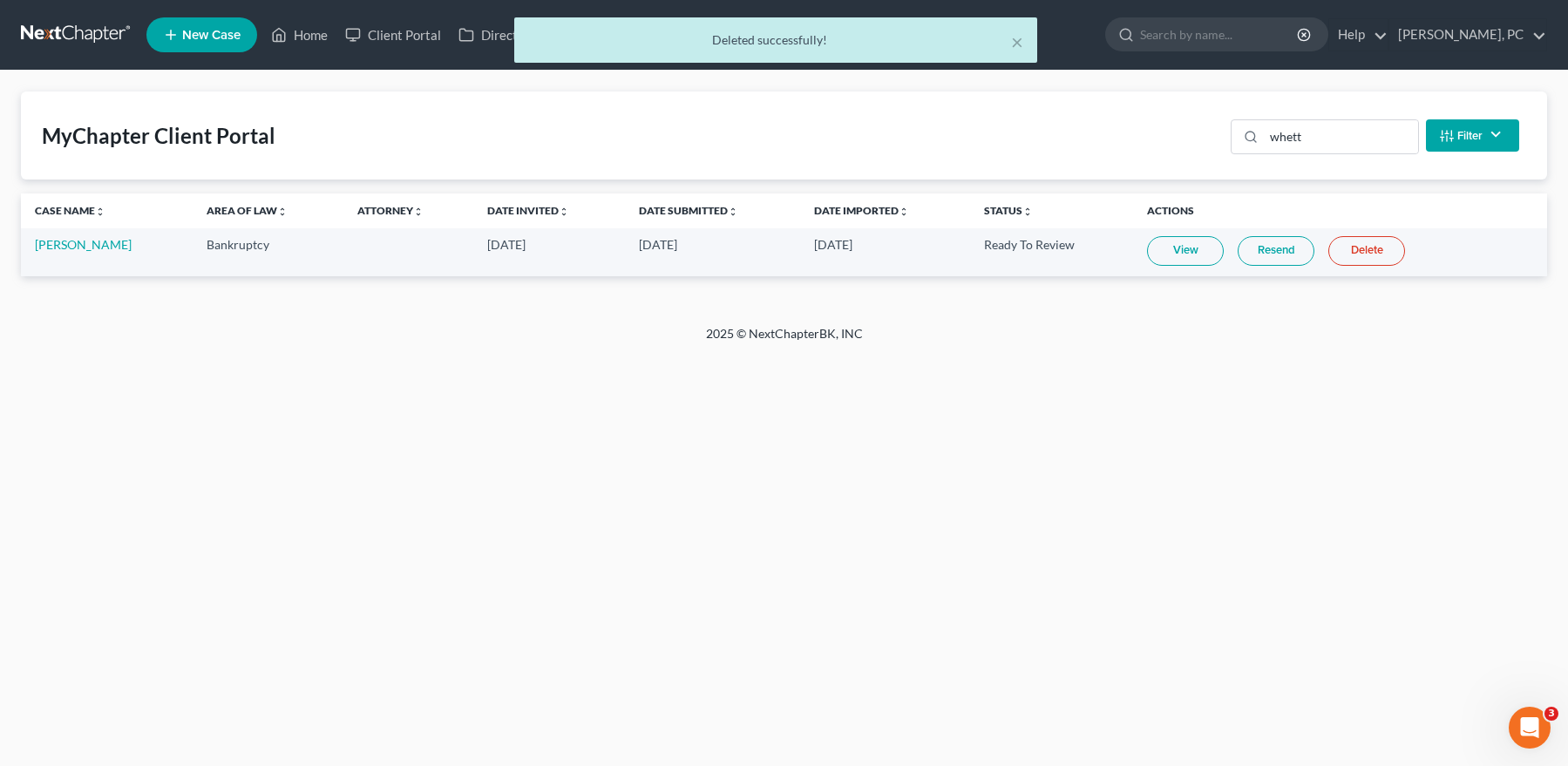
click at [1267, 253] on link "Resend" at bounding box center [1276, 251] width 77 height 29
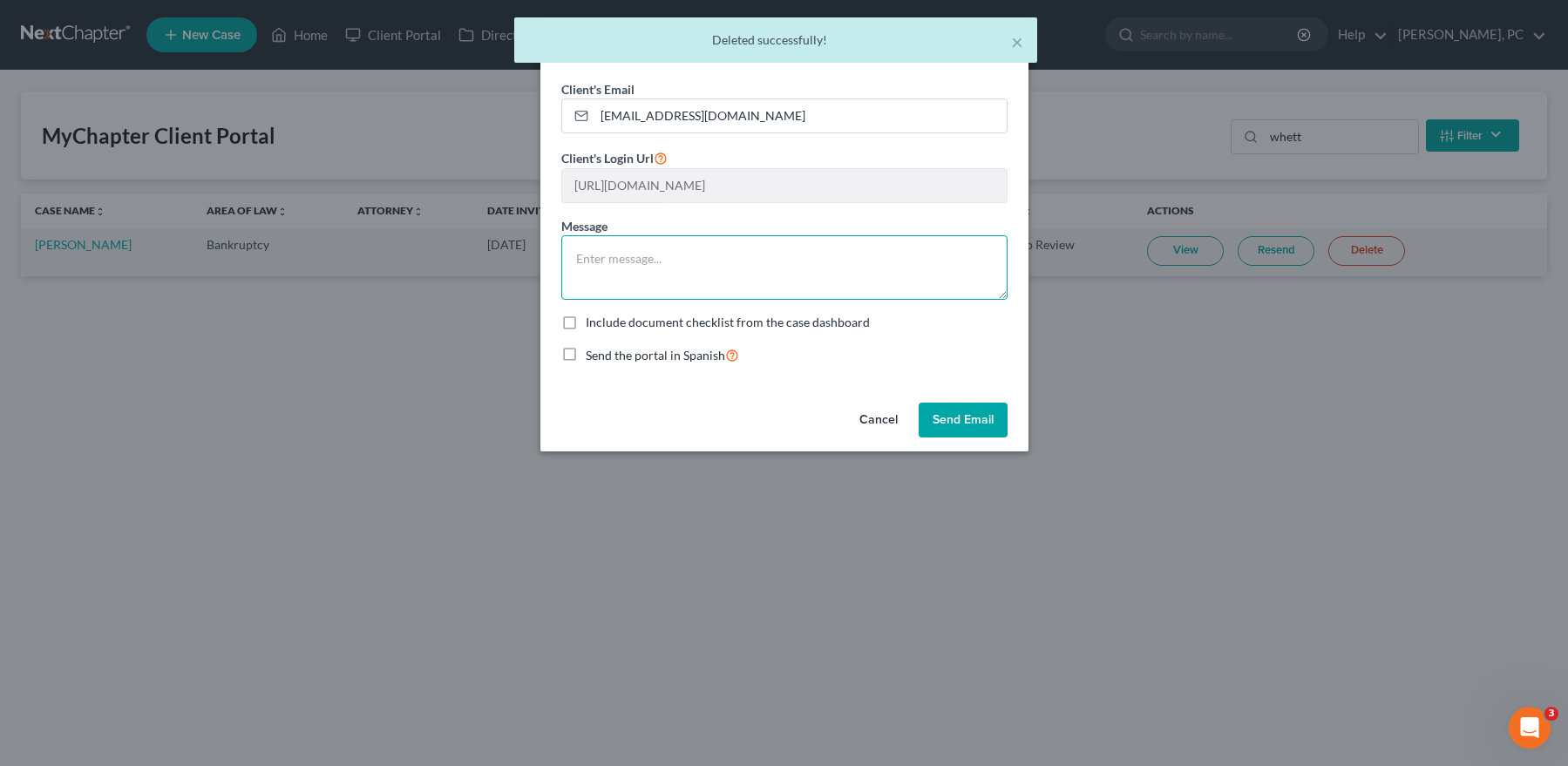
click at [847, 276] on textarea at bounding box center [785, 267] width 446 height 65
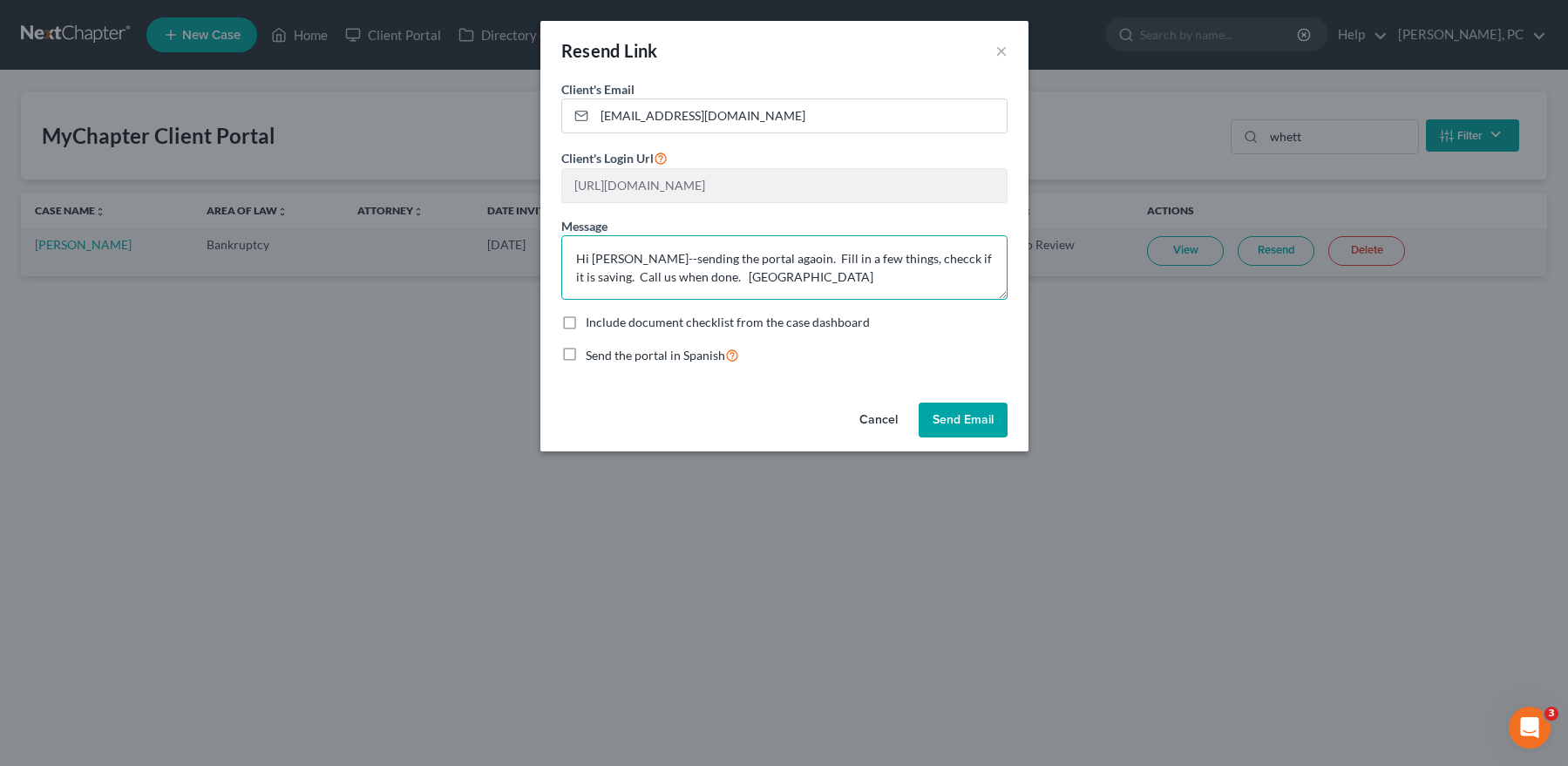
click at [735, 280] on textarea "Hi Matthew--sending the portal agaoin. Fill in a few things, checck if it is sa…" at bounding box center [785, 267] width 446 height 65
type textarea "Hi Matthew--sending the portal again. Fill in a few things, check if it is savi…"
click at [942, 415] on button "Send Email" at bounding box center [962, 420] width 89 height 35
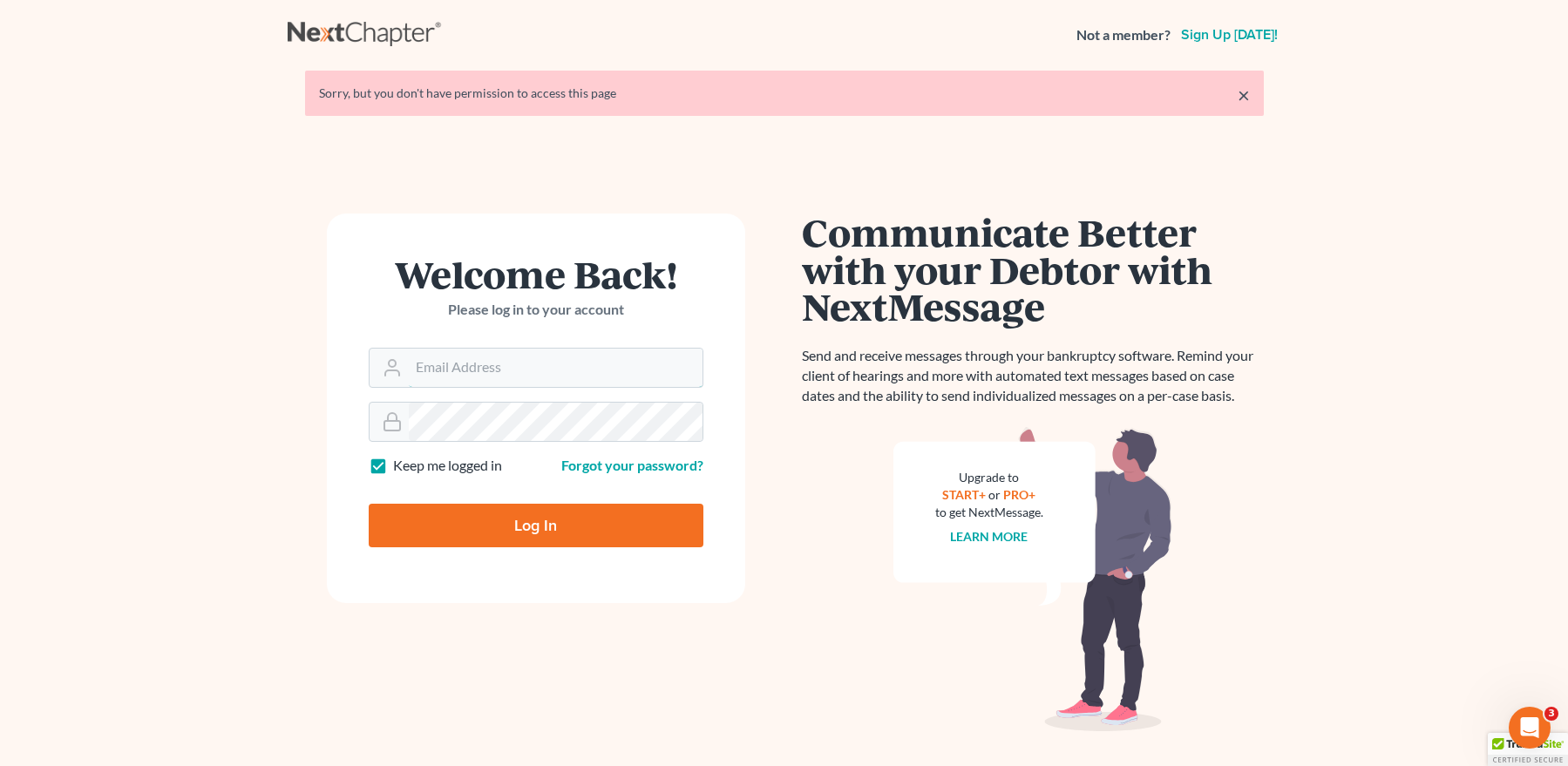
type input "[EMAIL_ADDRESS][DOMAIN_NAME]"
click at [551, 522] on input "Log In" at bounding box center [536, 526] width 335 height 44
type input "Thinking..."
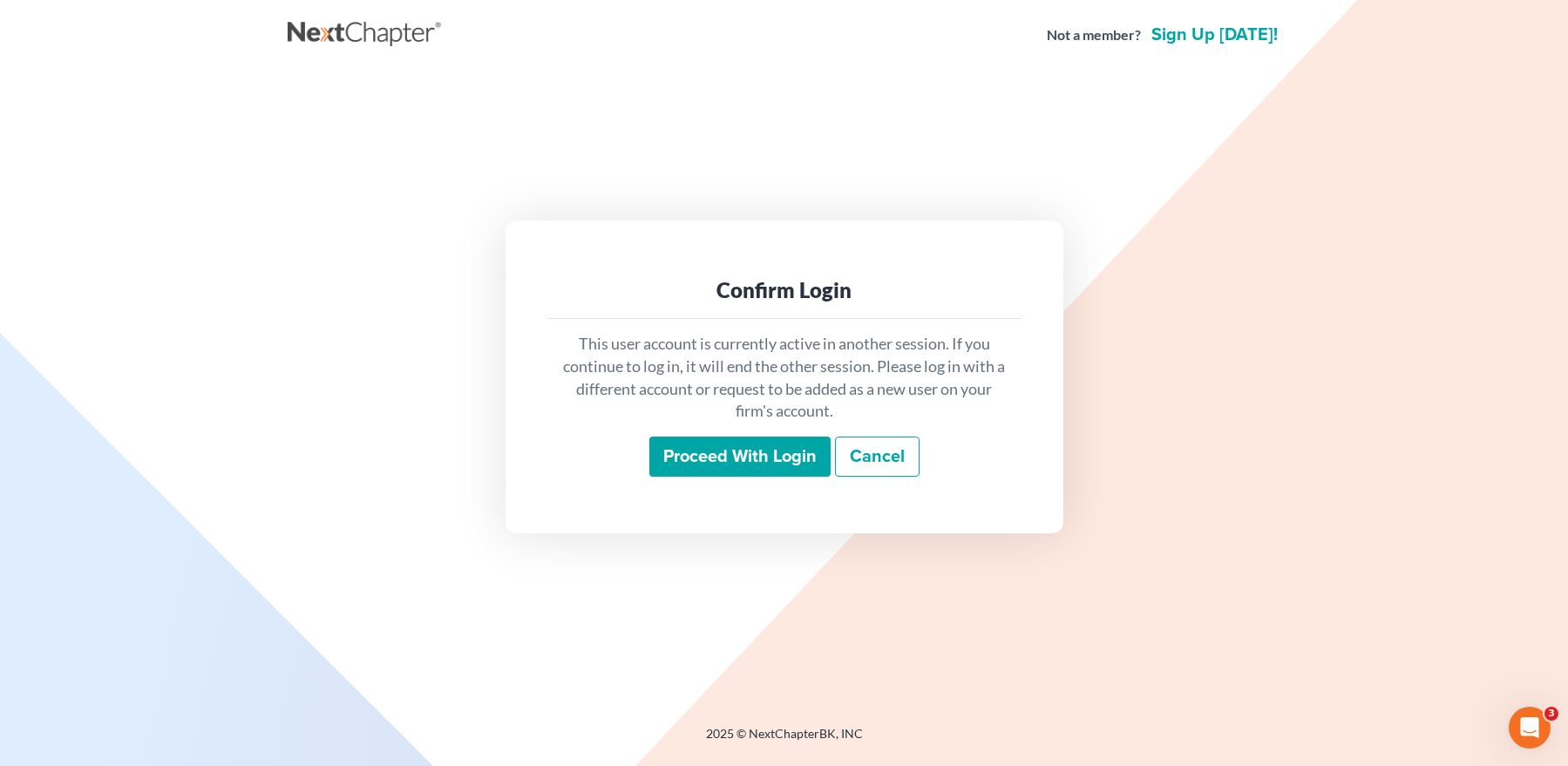
click at [694, 455] on input "Proceed with login" at bounding box center [740, 457] width 181 height 40
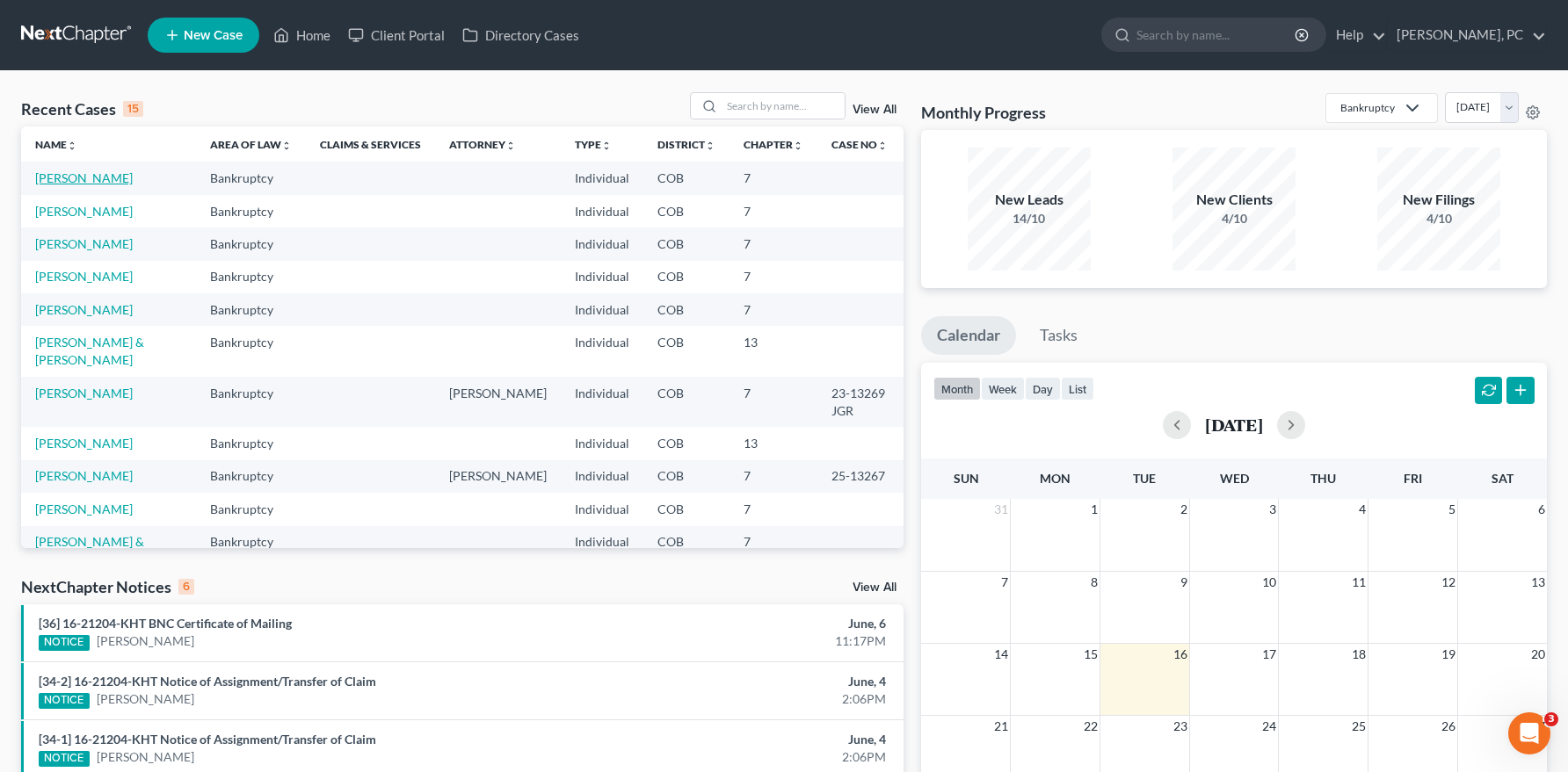
click at [118, 179] on link "[PERSON_NAME]" at bounding box center [84, 178] width 98 height 15
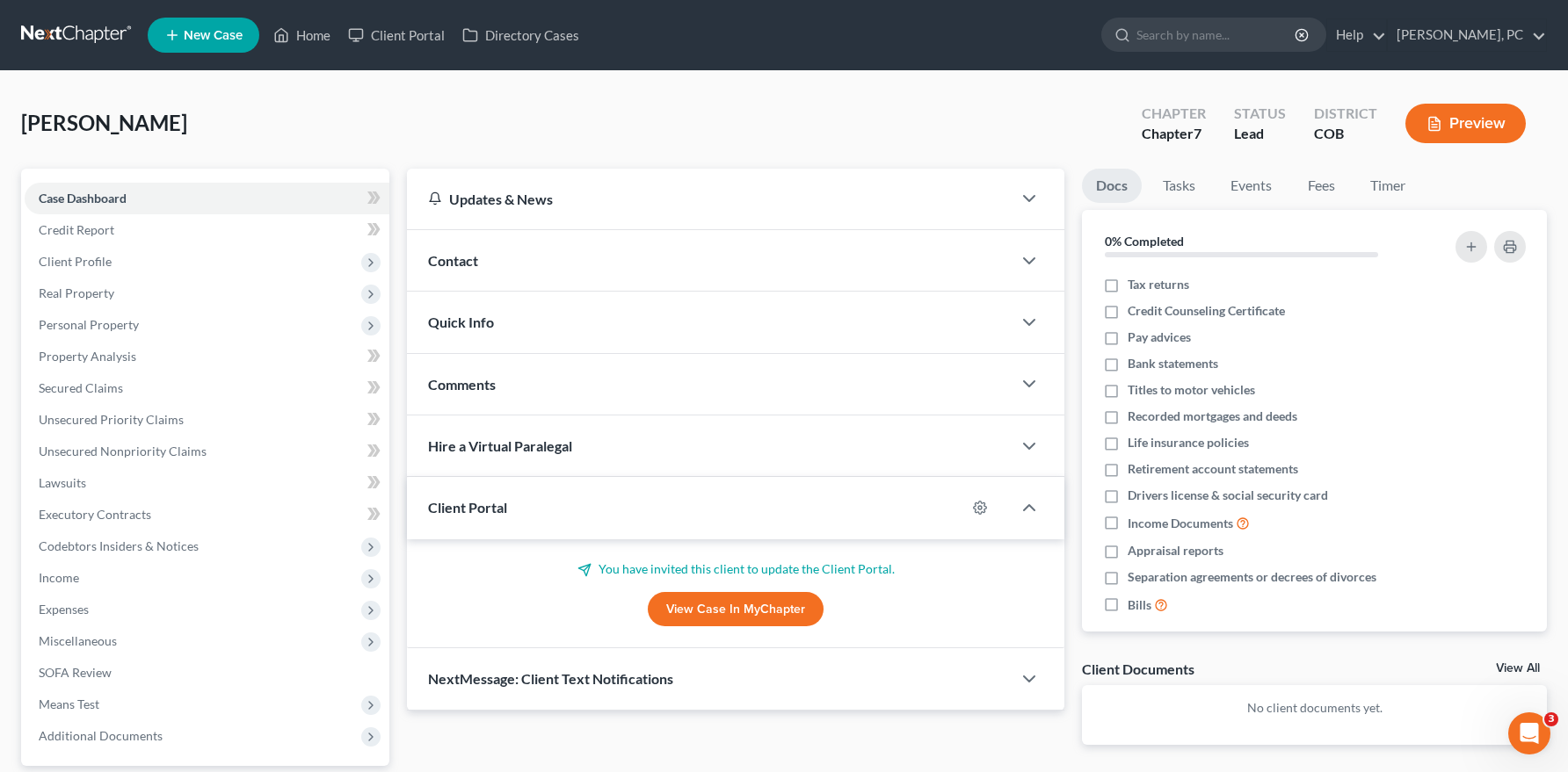
click at [731, 611] on link "View Case in MyChapter" at bounding box center [735, 610] width 176 height 35
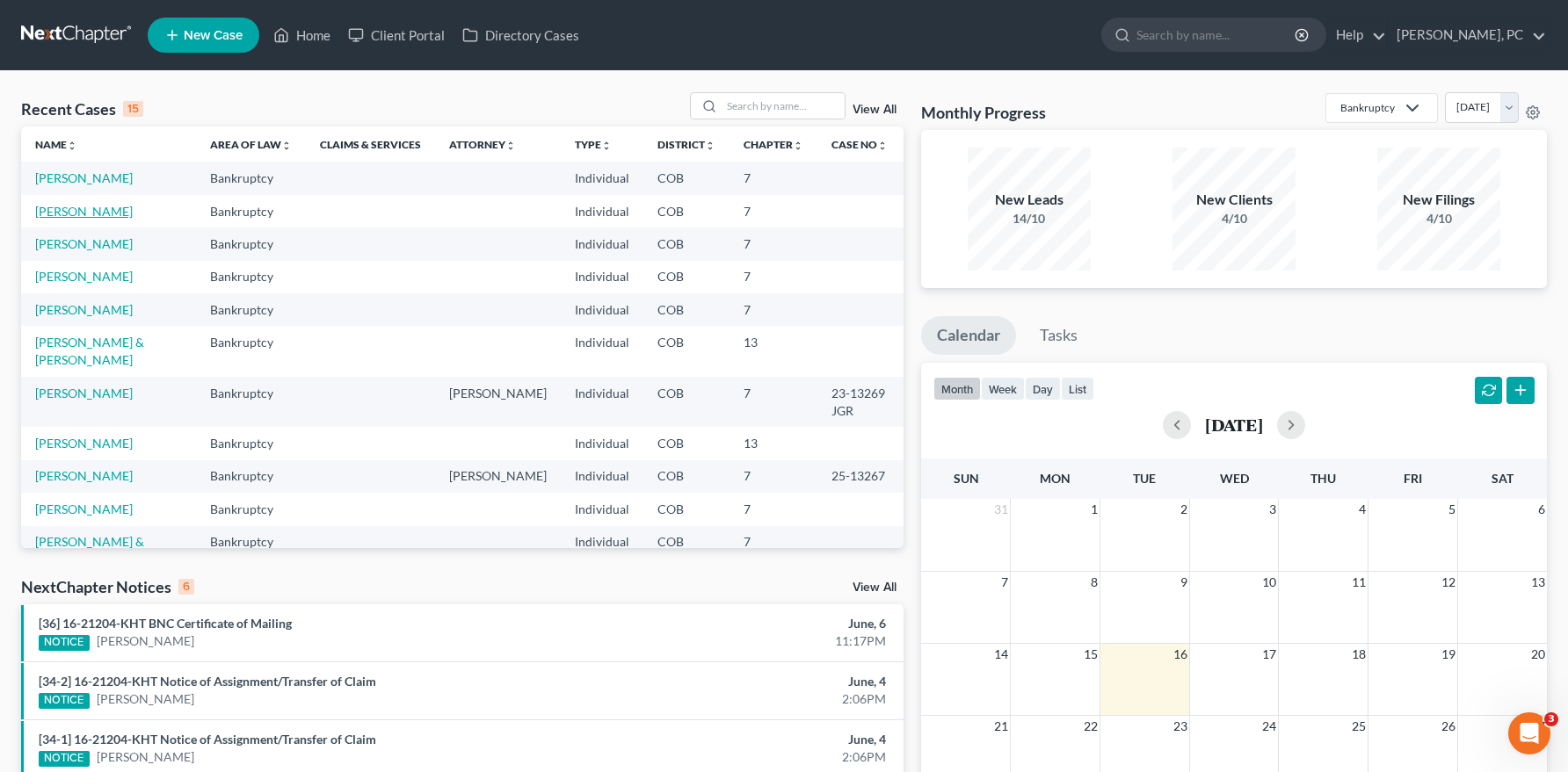
click at [123, 213] on link "[PERSON_NAME]" at bounding box center [84, 211] width 98 height 15
click at [125, 209] on link "[PERSON_NAME]" at bounding box center [84, 211] width 98 height 15
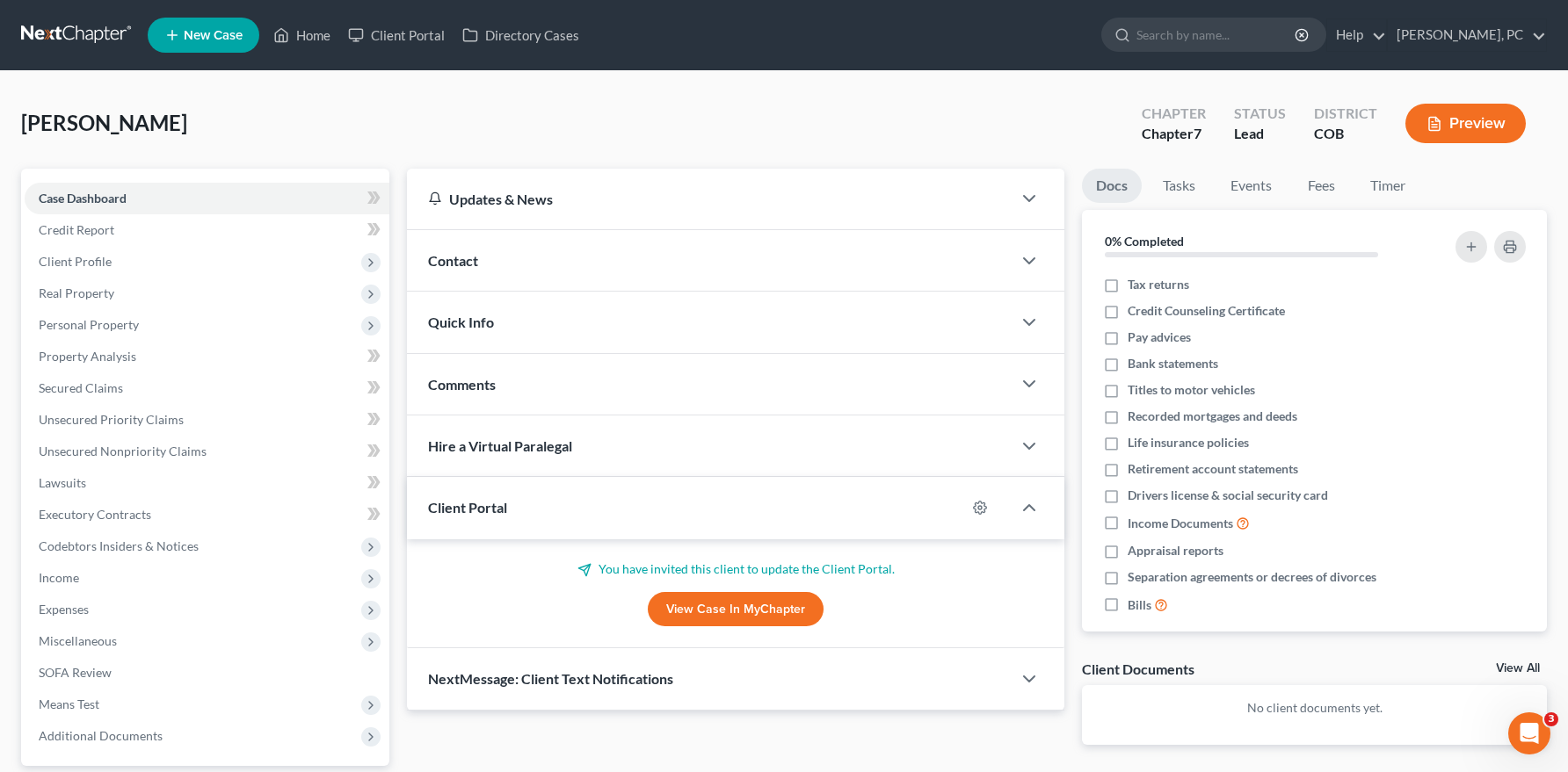
click at [719, 605] on link "View Case in MyChapter" at bounding box center [735, 610] width 176 height 35
click at [739, 600] on link "View Case in MyChapter" at bounding box center [735, 610] width 176 height 35
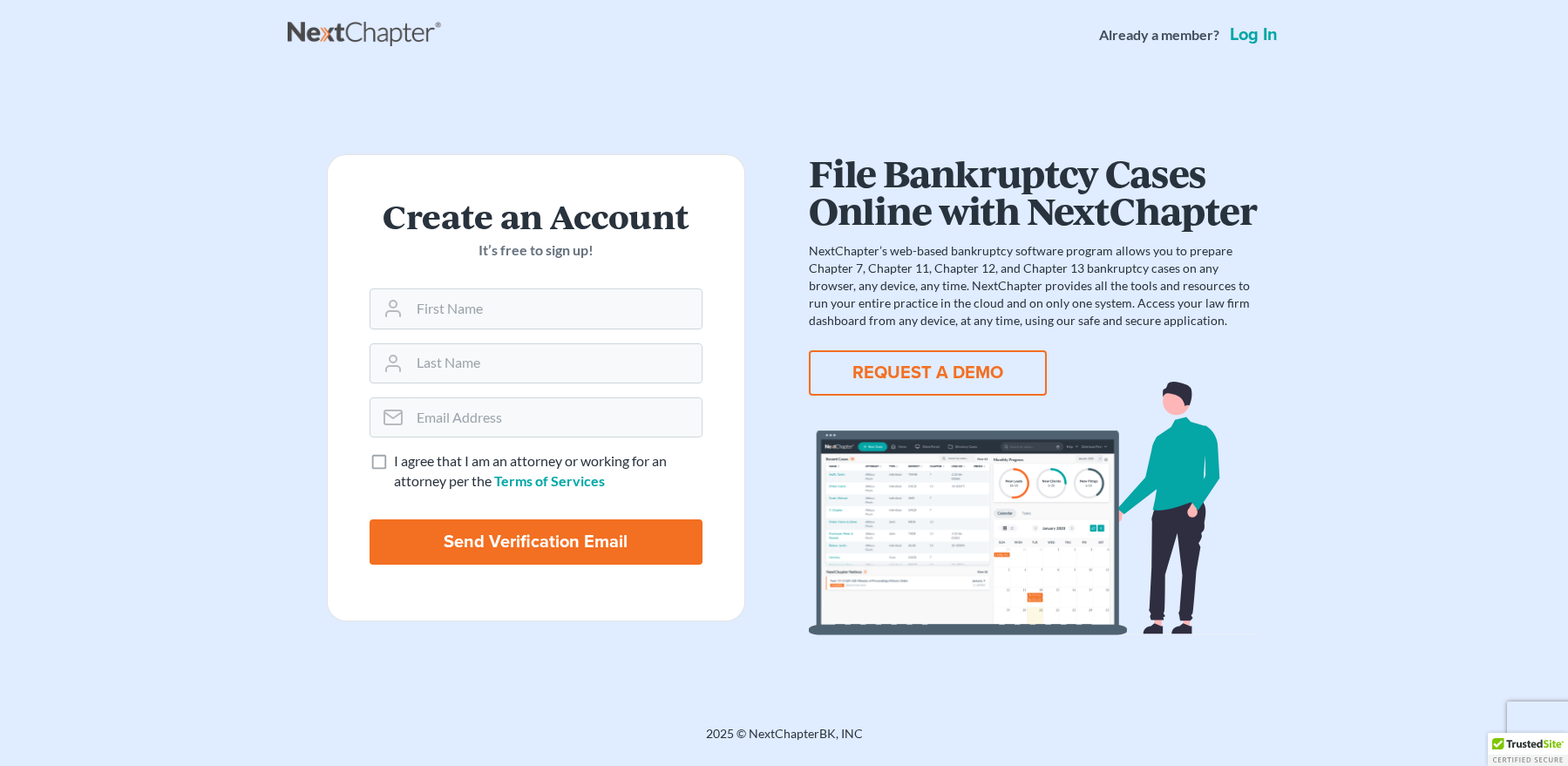
click at [504, 537] on input "Send Verification Email" at bounding box center [536, 543] width 333 height 46
type input "Thinking..."
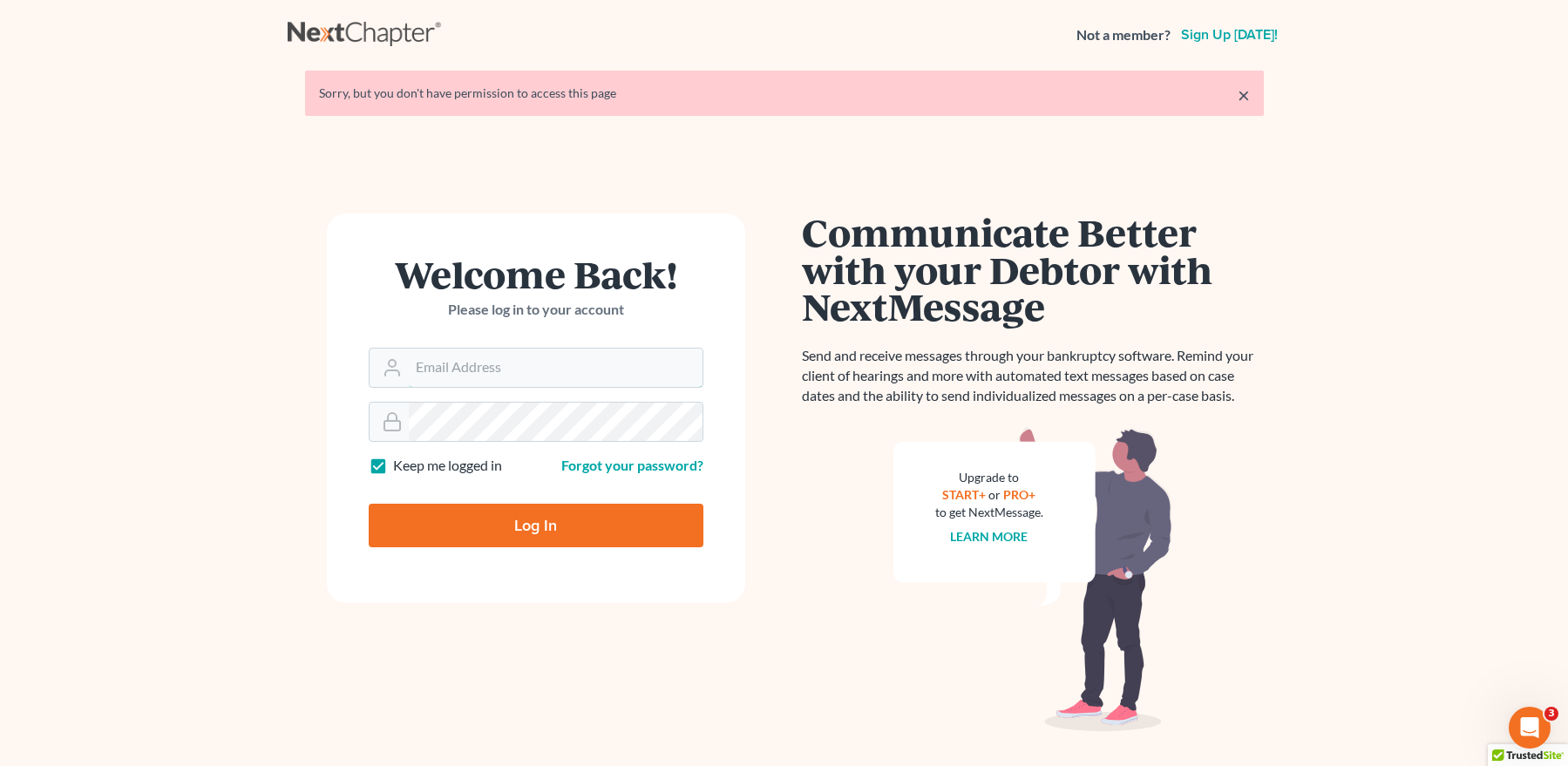
type input "[EMAIL_ADDRESS][DOMAIN_NAME]"
click at [539, 527] on input "Log In" at bounding box center [536, 526] width 335 height 44
type input "Thinking..."
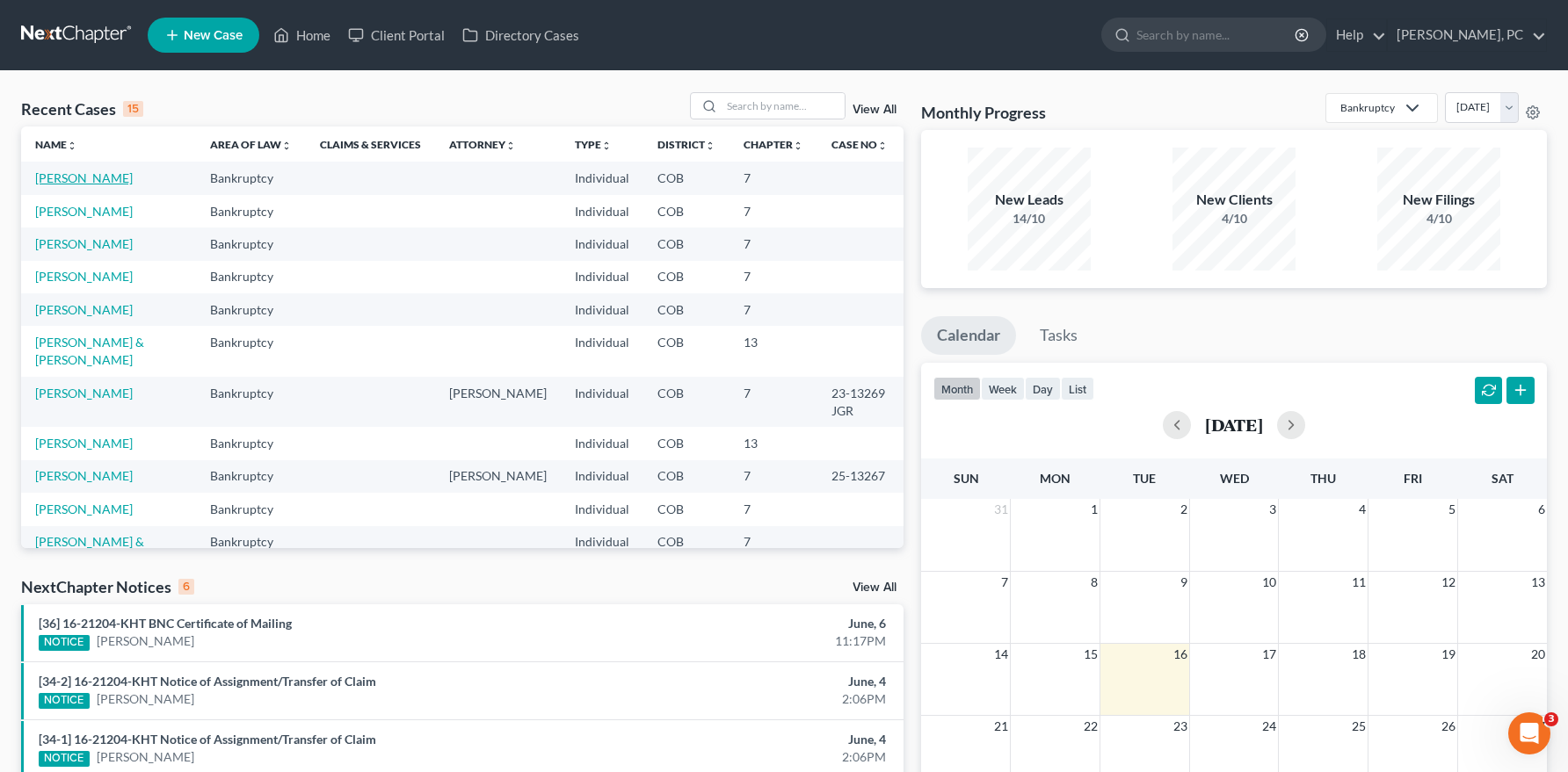
click at [84, 172] on link "[PERSON_NAME]" at bounding box center [84, 178] width 98 height 15
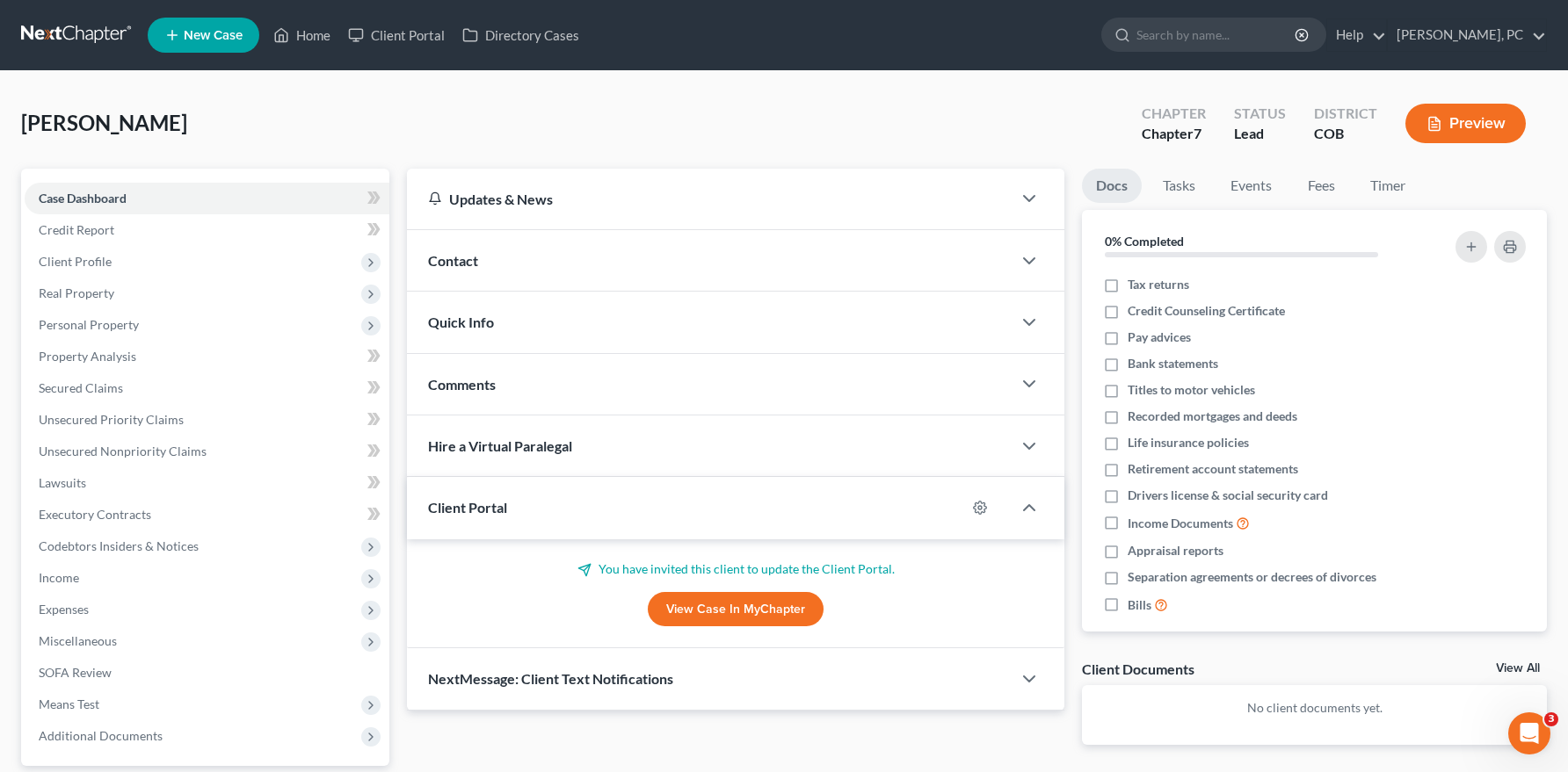
click at [699, 603] on link "View Case in MyChapter" at bounding box center [735, 610] width 176 height 35
click at [685, 605] on link "View Case in MyChapter" at bounding box center [735, 610] width 176 height 35
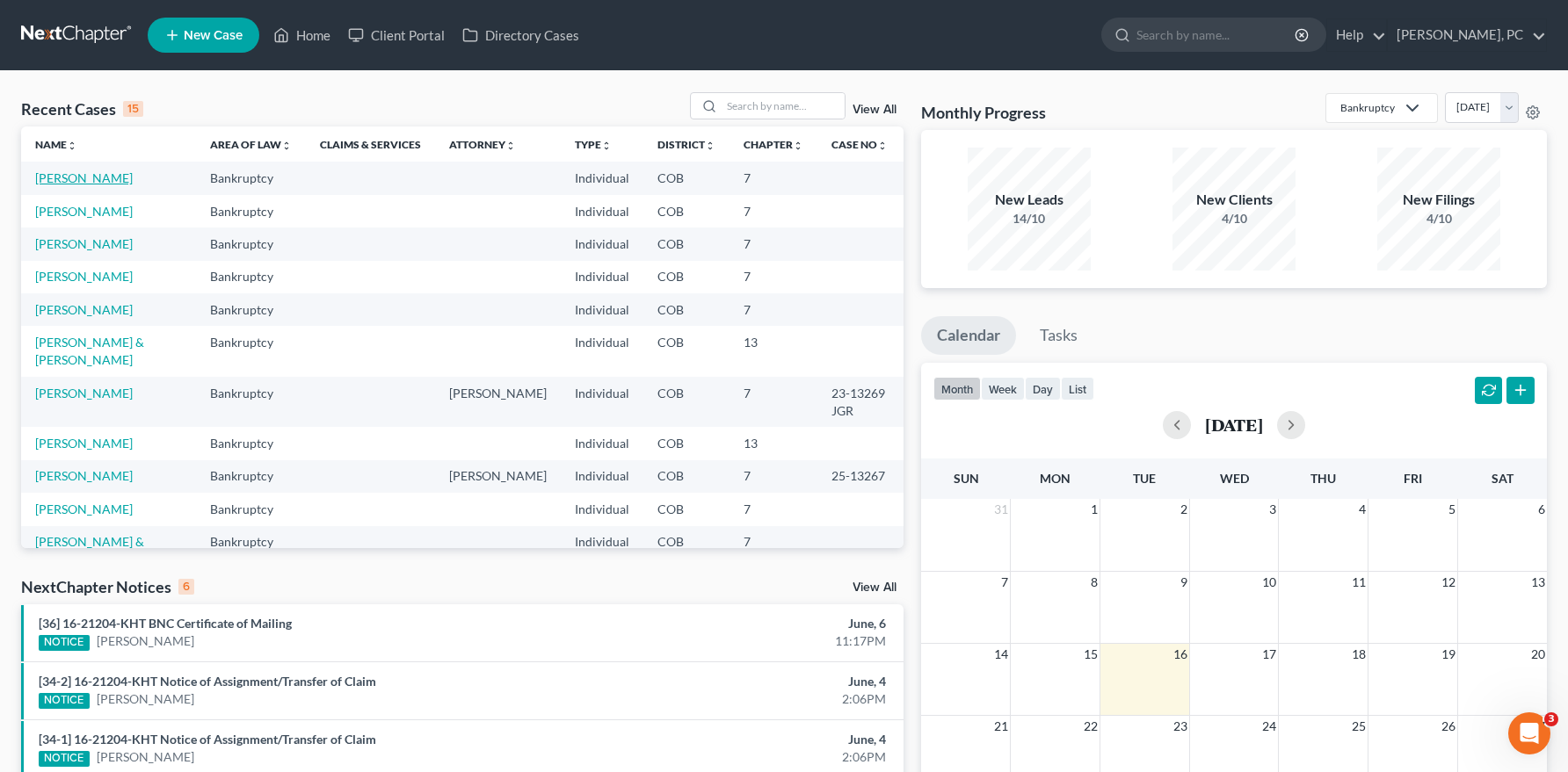
click at [114, 177] on link "[PERSON_NAME]" at bounding box center [84, 178] width 98 height 15
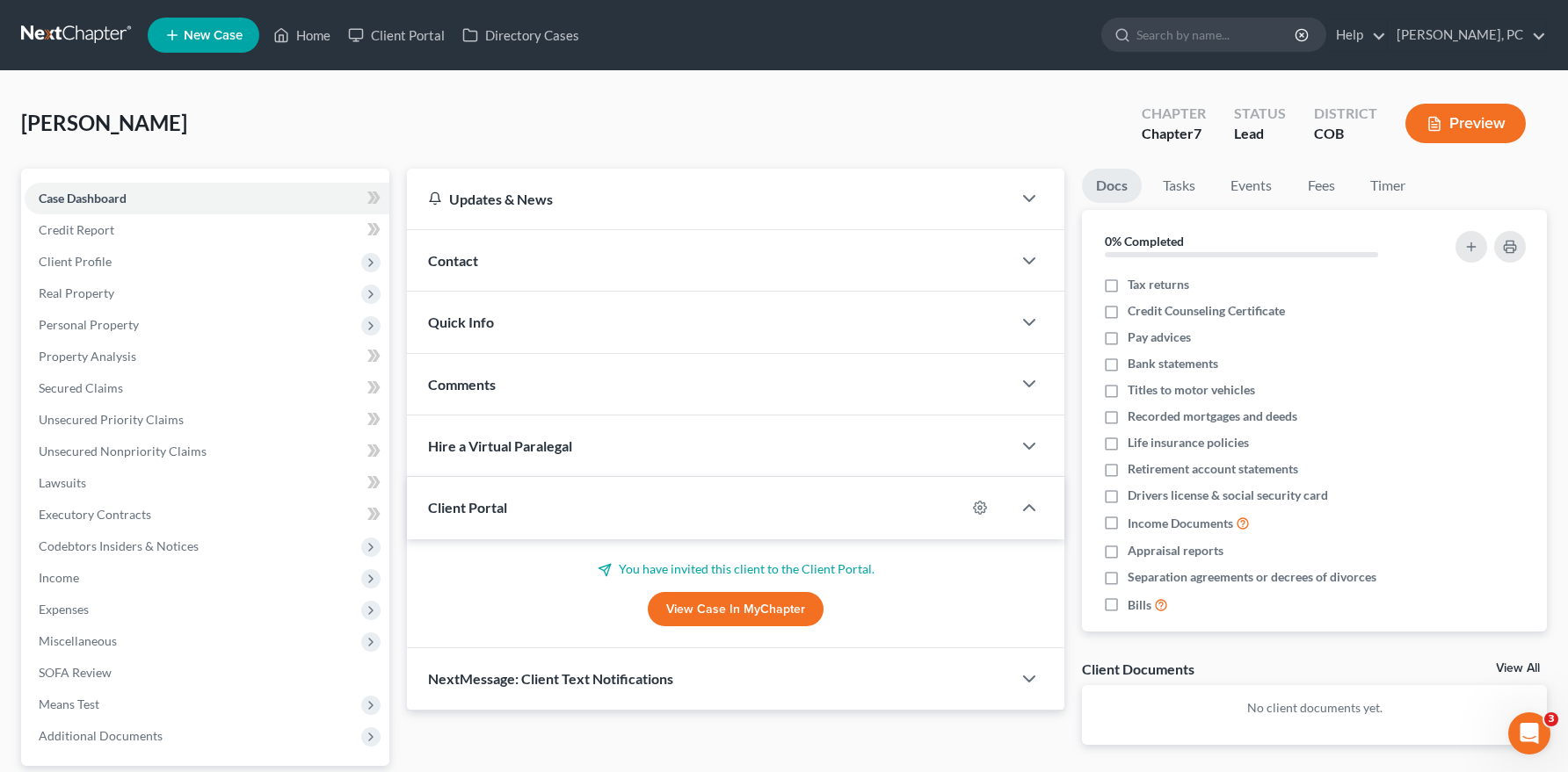
click at [712, 599] on link "View Case in MyChapter" at bounding box center [735, 610] width 176 height 35
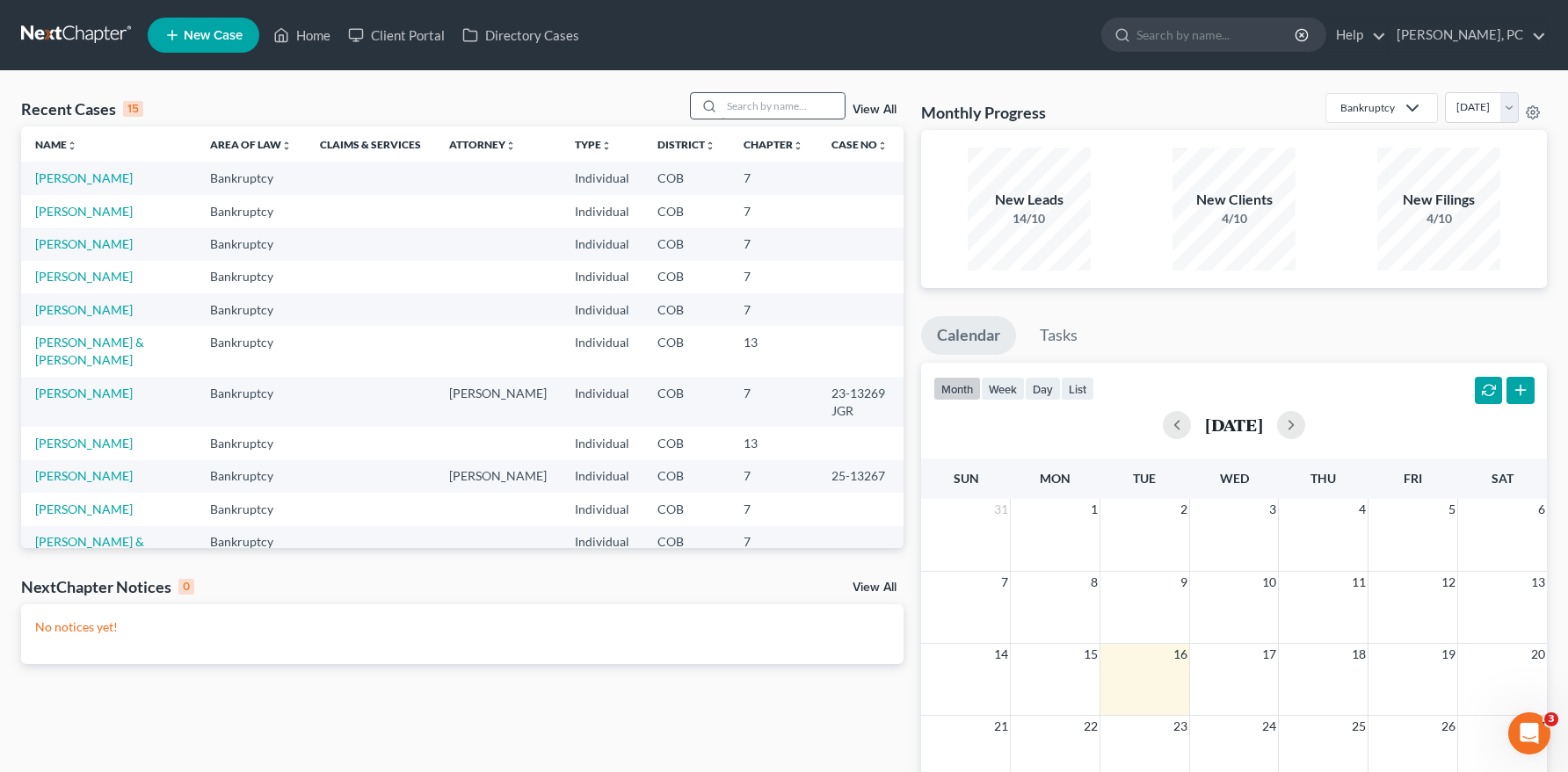
click at [766, 113] on input "search" at bounding box center [782, 106] width 123 height 26
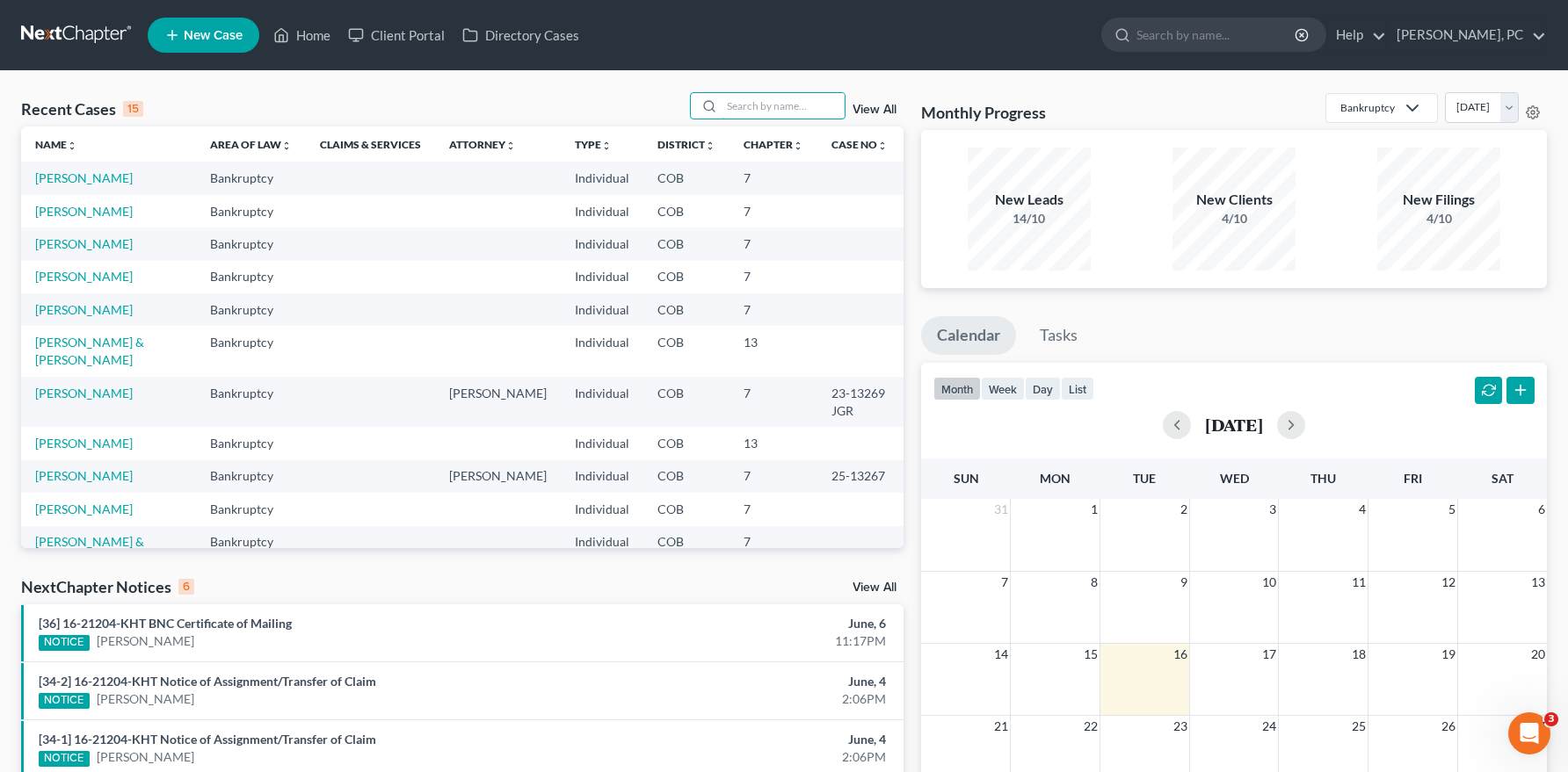
type input "c"
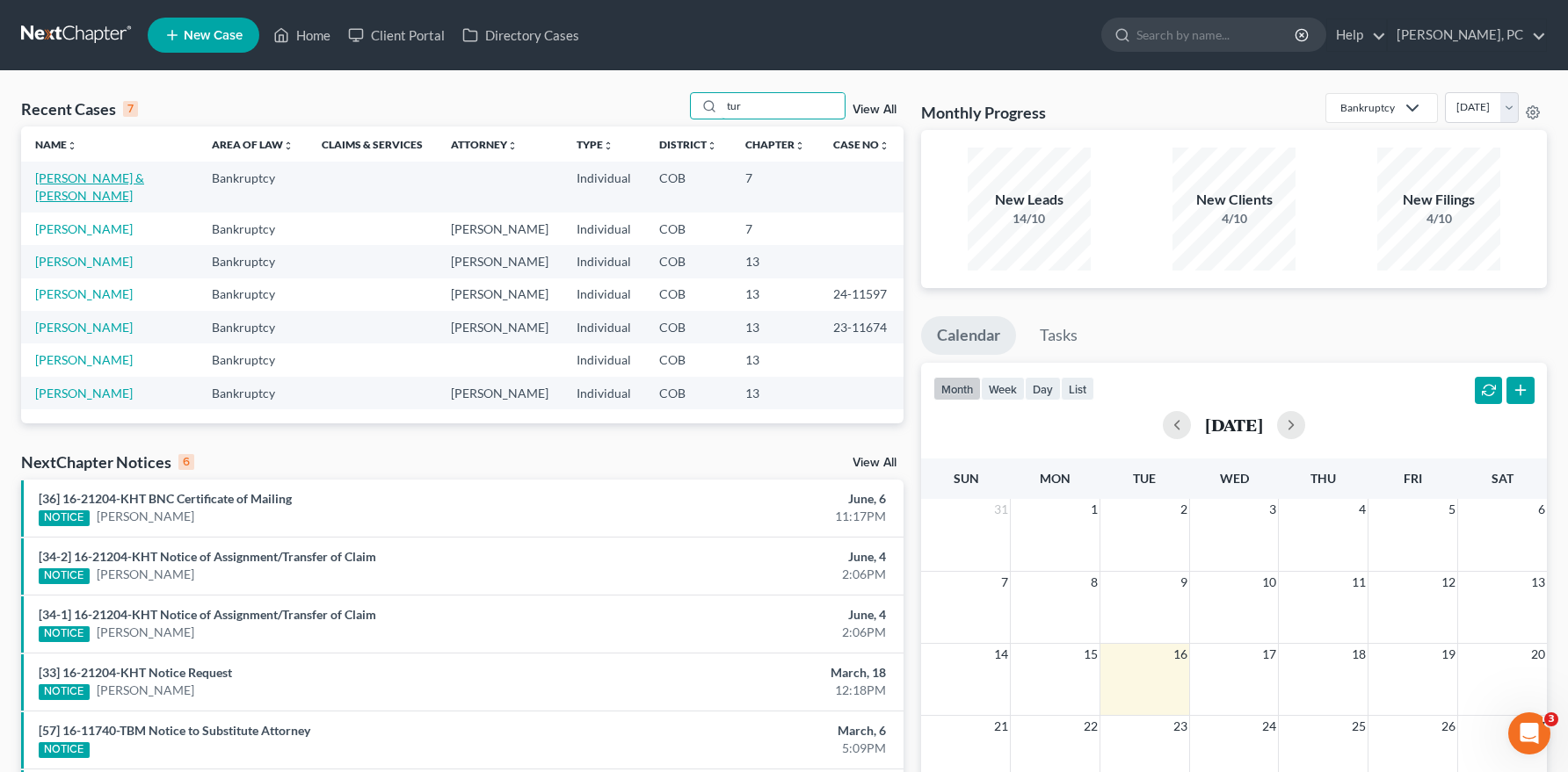
type input "tur"
click at [119, 180] on link "Turoci, Conor & Megan" at bounding box center [89, 186] width 109 height 32
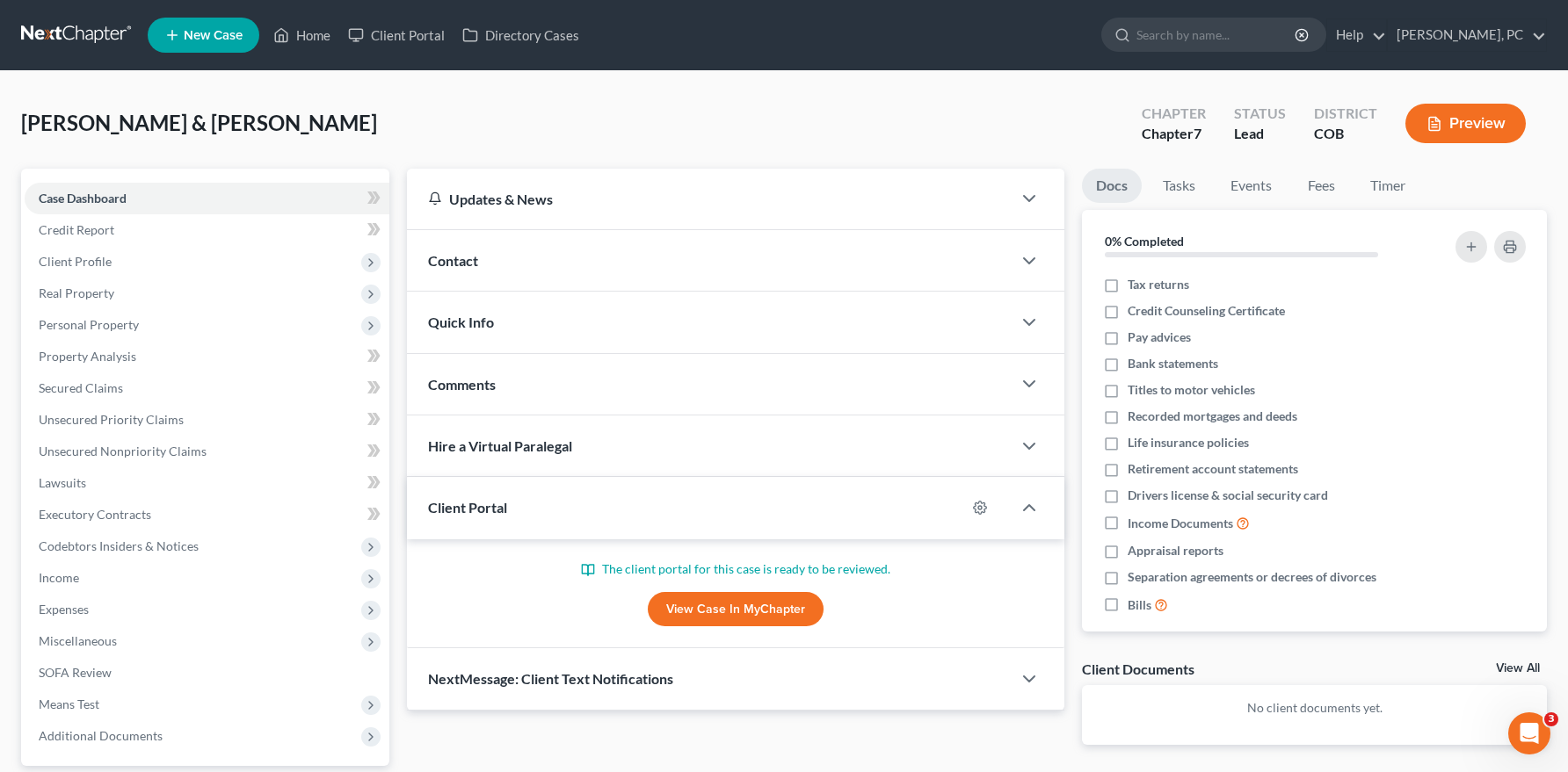
click at [729, 600] on link "View Case in MyChapter" at bounding box center [735, 610] width 176 height 35
click at [697, 606] on link "View Case in MyChapter" at bounding box center [735, 610] width 176 height 35
